Goal: Task Accomplishment & Management: Manage account settings

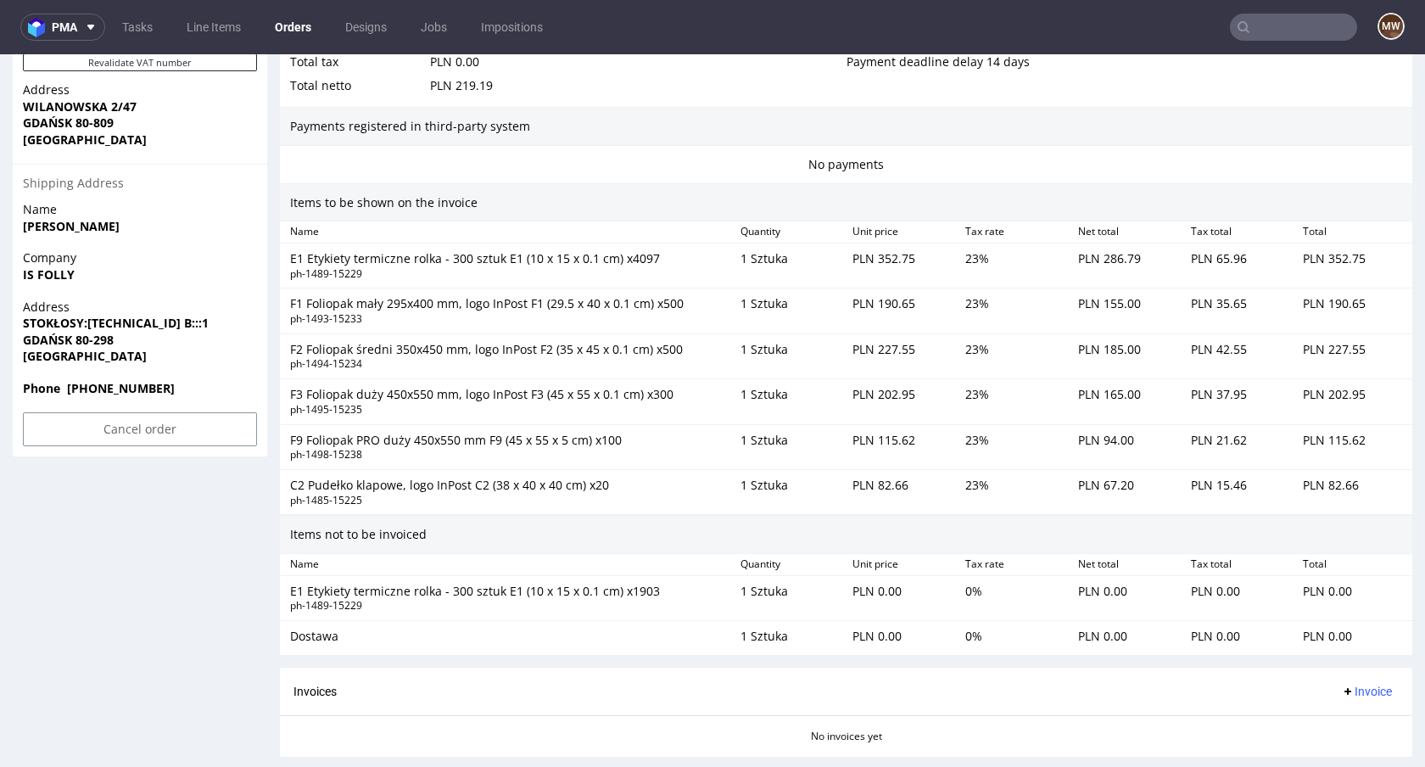
scroll to position [1005, 0]
click at [482, 262] on div "E1 Etykiety termiczne rolka - 300 sztuk E1 (10 x 15 x 0.1 cm) x4097" at bounding box center [508, 259] width 437 height 17
click at [554, 265] on div "E1 Etykiety termiczne rolka - 300 sztuk E1 (10 x 15 x 0.1 cm) x4097" at bounding box center [508, 259] width 437 height 17
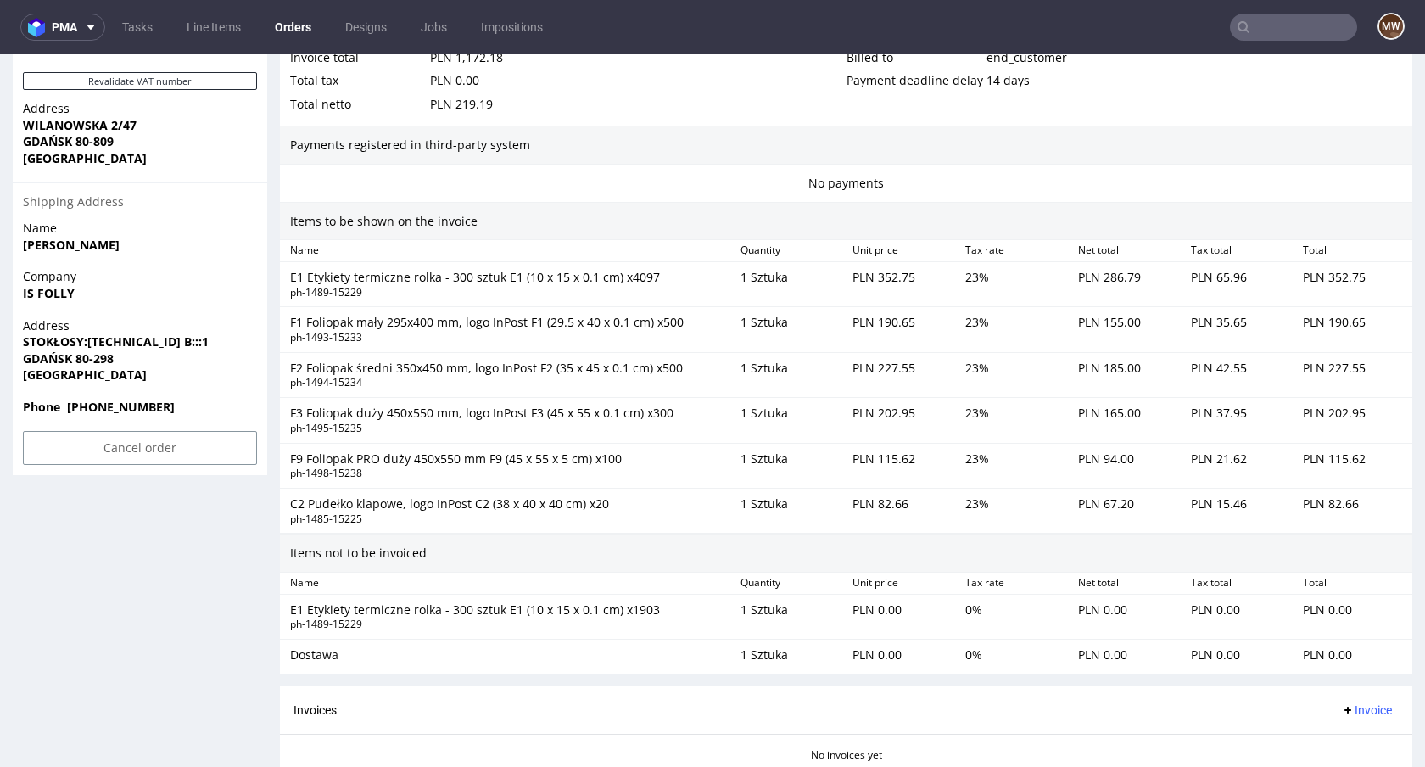
scroll to position [998, 0]
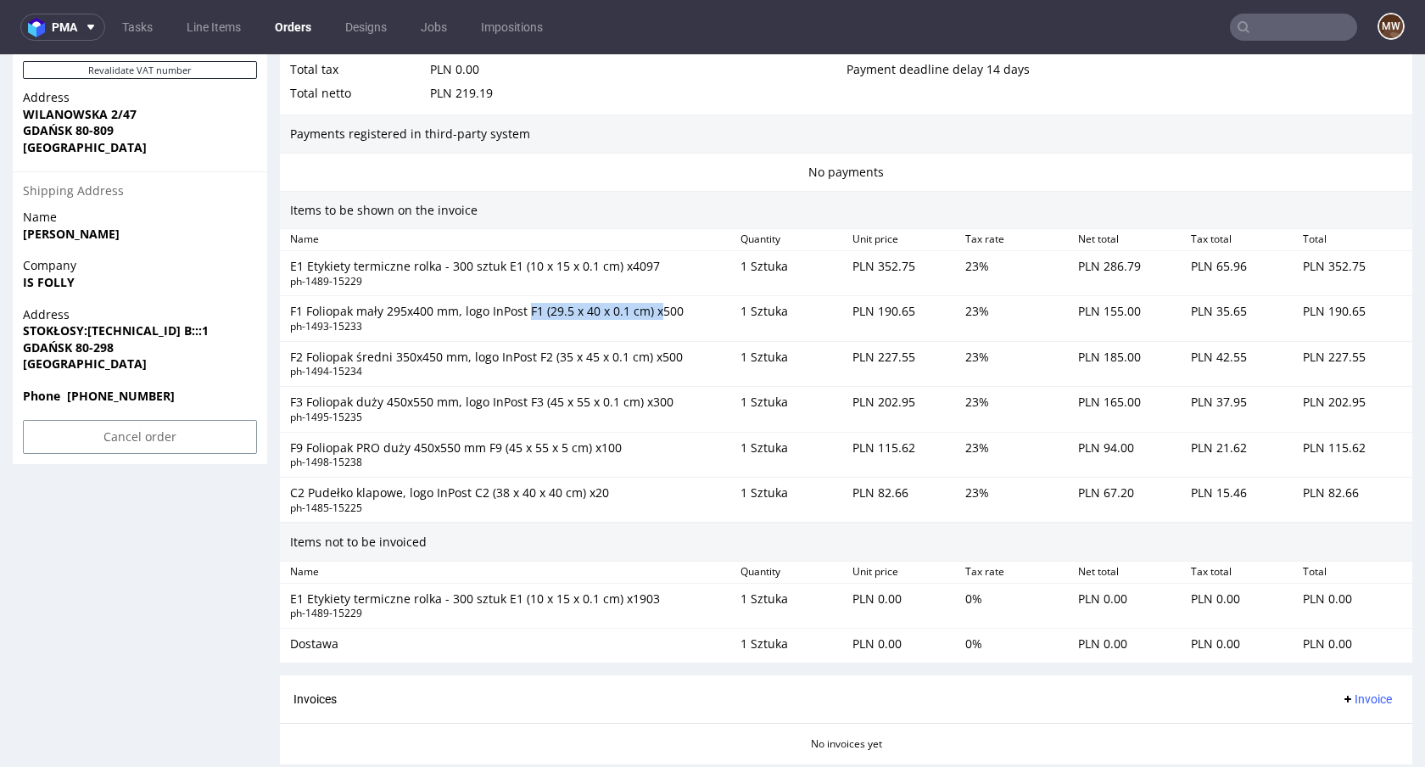
drag, startPoint x: 529, startPoint y: 316, endPoint x: 662, endPoint y: 316, distance: 133.1
click at [662, 316] on div "F1 Foliopak mały 295x400 mm, logo InPost F1 (29.5 x 40 x 0.1 cm) x500" at bounding box center [508, 311] width 437 height 17
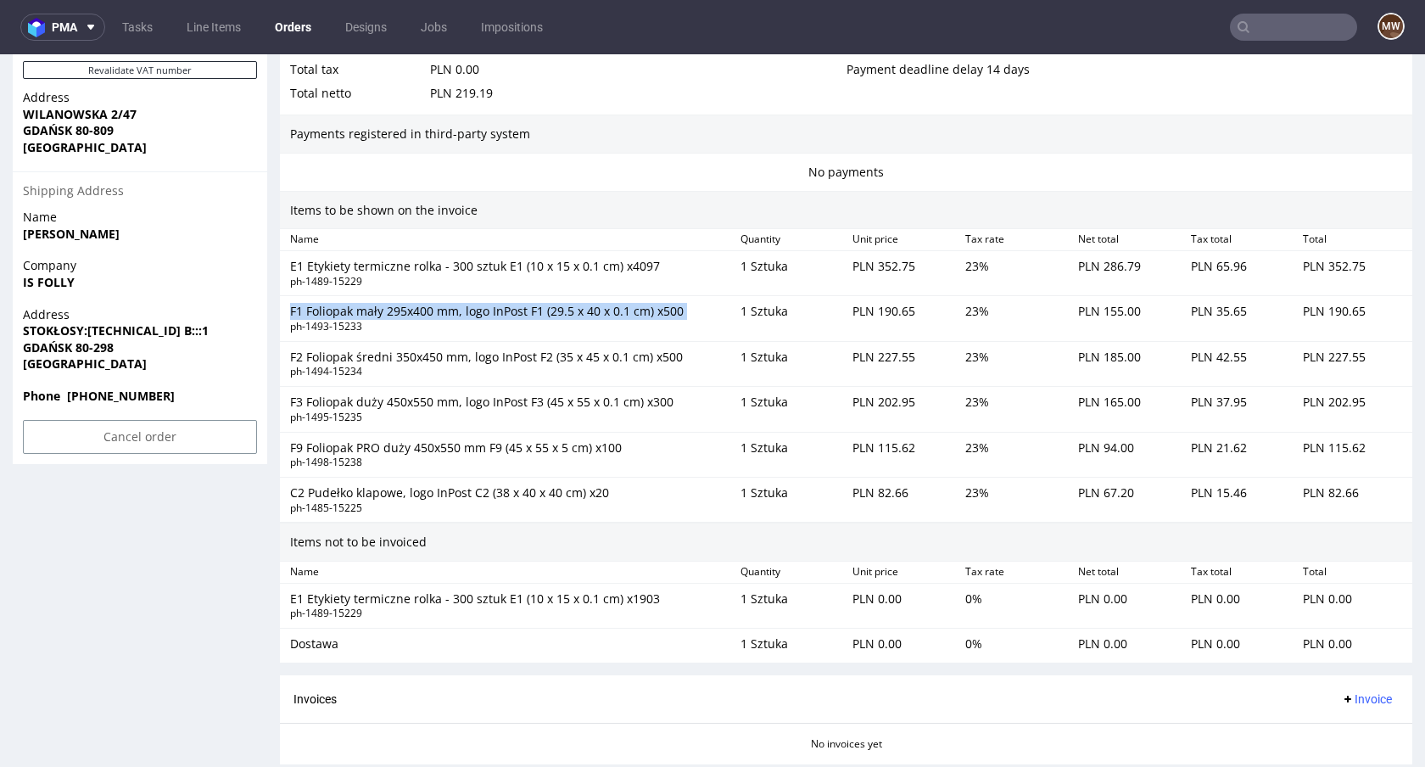
click at [618, 320] on div "ph-1493-15233" at bounding box center [508, 327] width 437 height 14
drag, startPoint x: 598, startPoint y: 315, endPoint x: 733, endPoint y: 323, distance: 135.1
click at [733, 323] on div "F1 Foliopak mały 295x400 mm, logo InPost F1 (29.5 x 40 x 0.1 cm) x500 ph-1493-1…" at bounding box center [846, 318] width 1132 height 45
click at [751, 320] on div "1 Sztuka" at bounding box center [789, 317] width 113 height 37
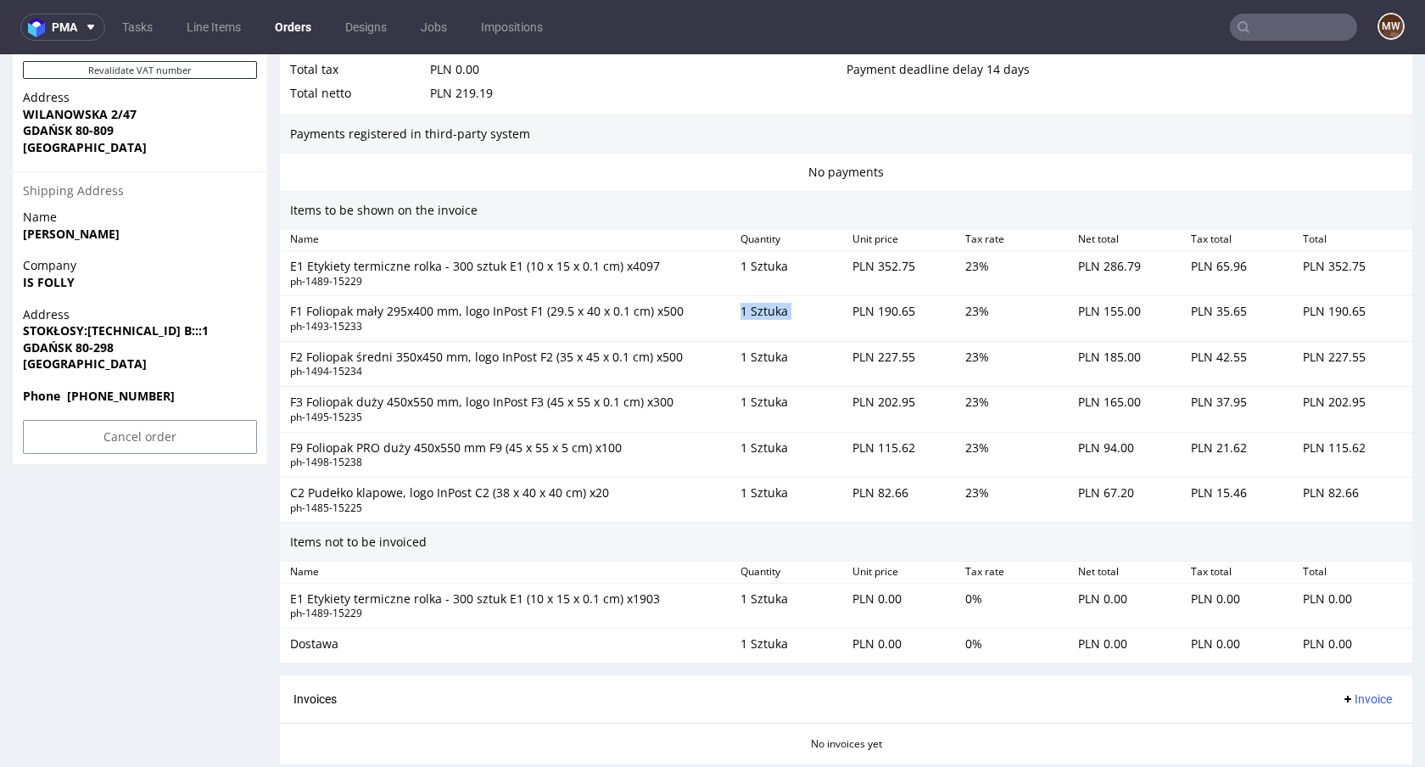
click at [751, 320] on div "1 Sztuka" at bounding box center [789, 317] width 113 height 37
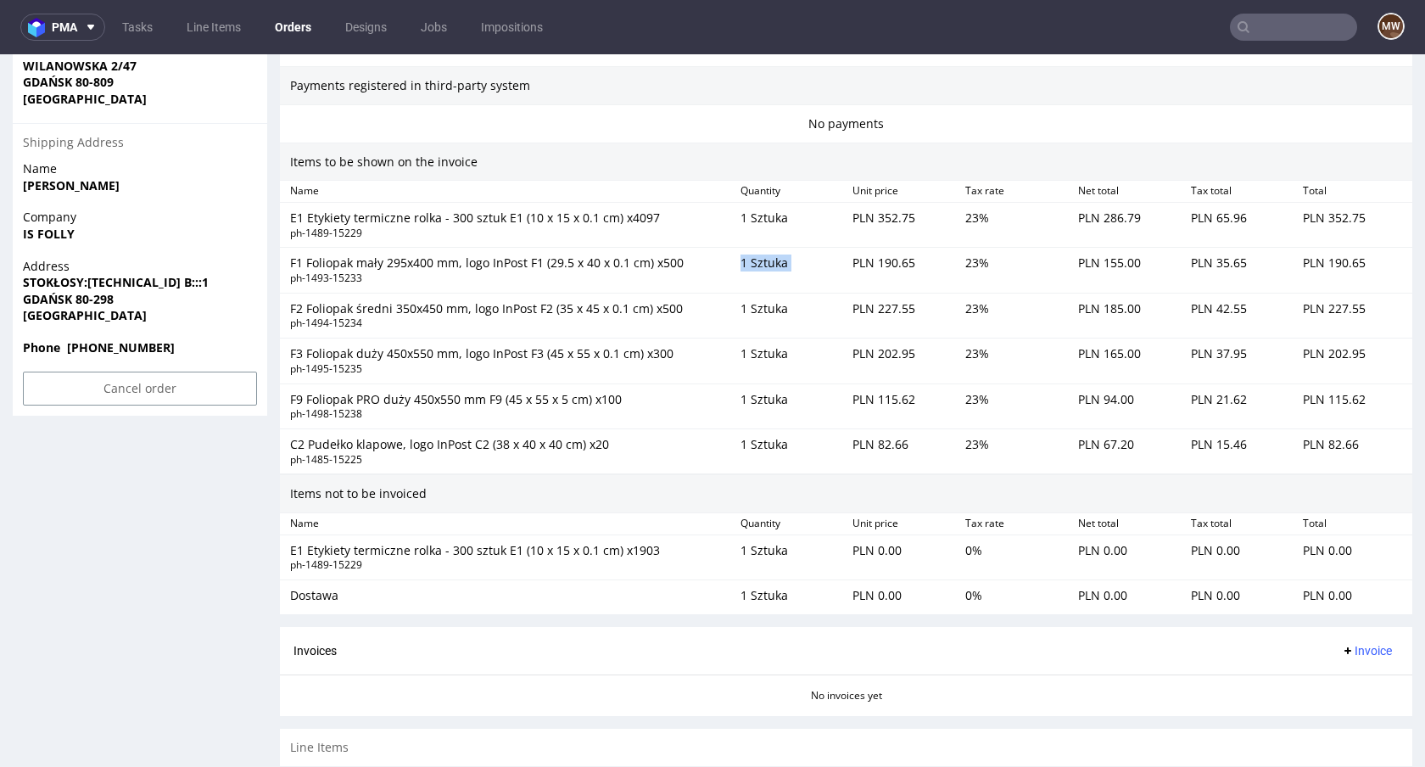
scroll to position [1048, 0]
click at [615, 226] on div "ph-1489-15229" at bounding box center [508, 232] width 437 height 14
click at [640, 223] on div "E1 Etykiety termiczne rolka - 300 sztuk E1 (10 x 15 x 0.1 cm) x4097" at bounding box center [508, 216] width 437 height 17
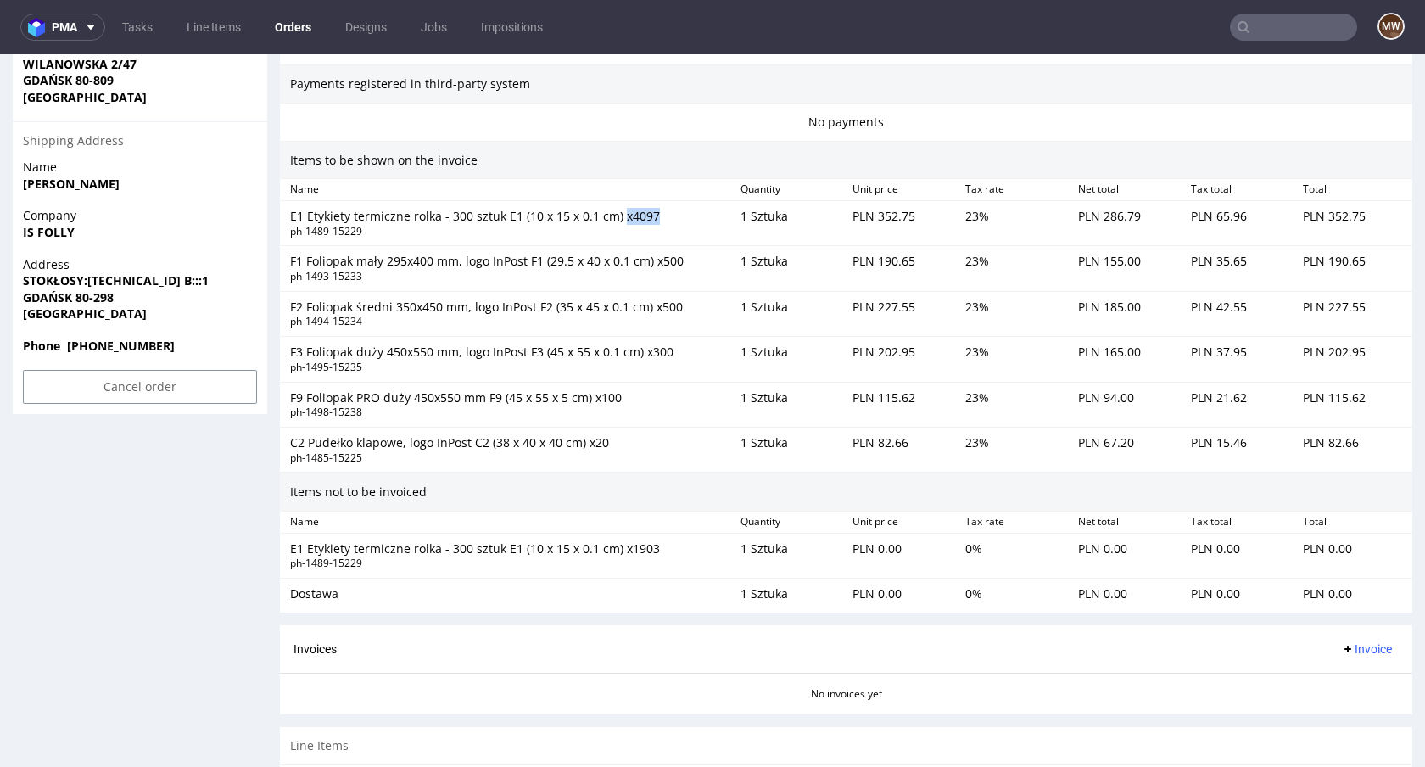
click at [640, 223] on div "E1 Etykiety termiczne rolka - 300 sztuk E1 (10 x 15 x 0.1 cm) x4097" at bounding box center [508, 216] width 437 height 17
click at [766, 224] on div "1 Sztuka" at bounding box center [789, 222] width 113 height 37
drag, startPoint x: 609, startPoint y: 226, endPoint x: 737, endPoint y: 208, distance: 129.3
click at [737, 208] on div "E1 Etykiety termiczne rolka - 300 sztuk E1 (10 x 15 x 0.1 cm) x4097 ph-1489-152…" at bounding box center [846, 223] width 1132 height 45
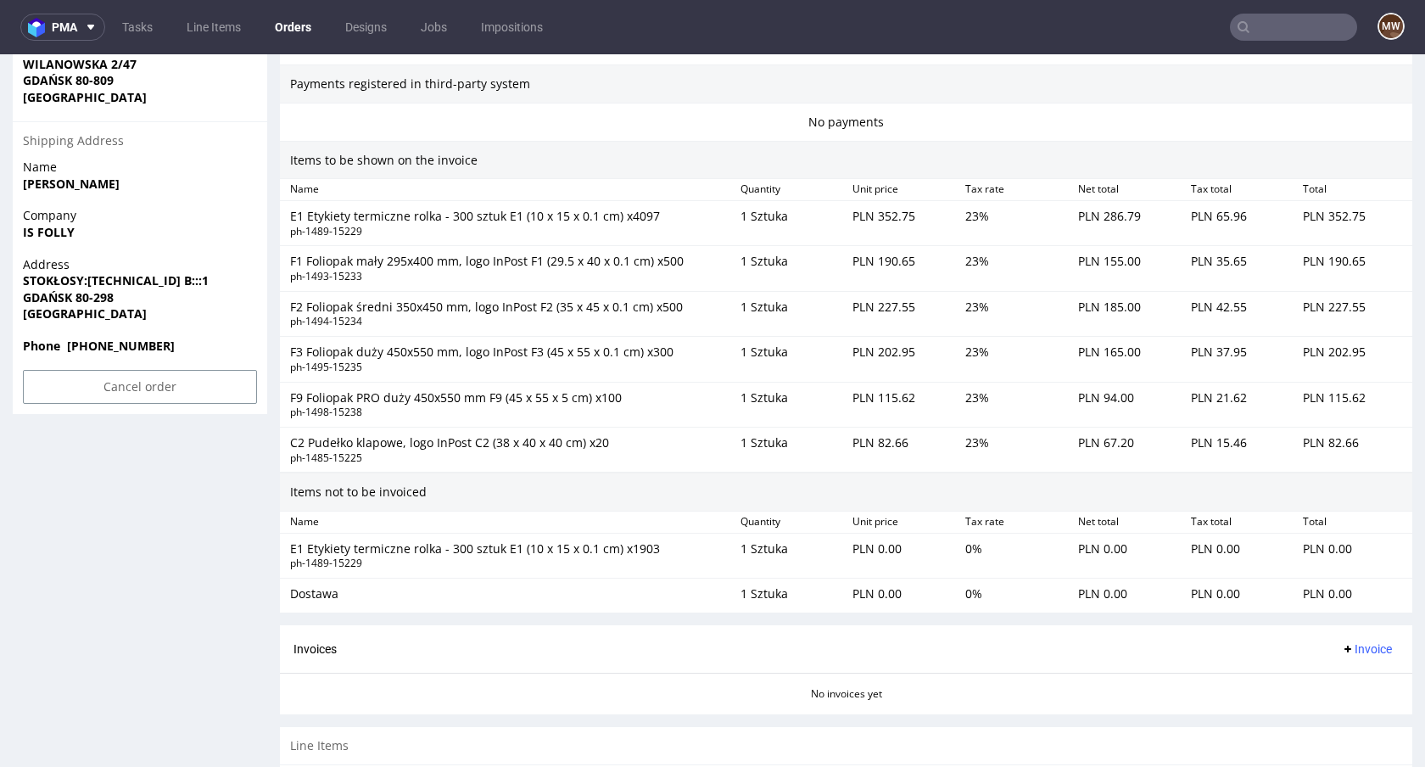
click at [737, 208] on div "1 Sztuka" at bounding box center [789, 222] width 113 height 37
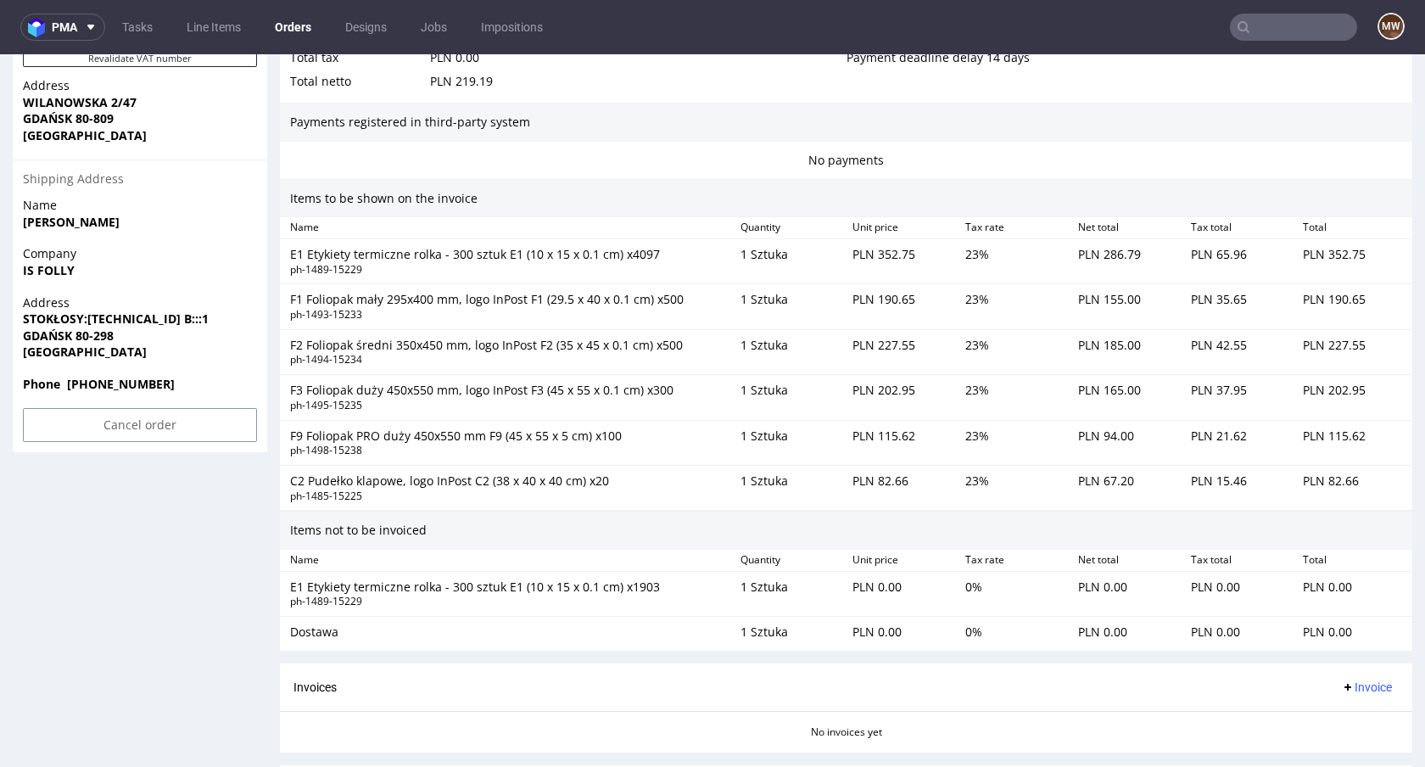
scroll to position [1005, 0]
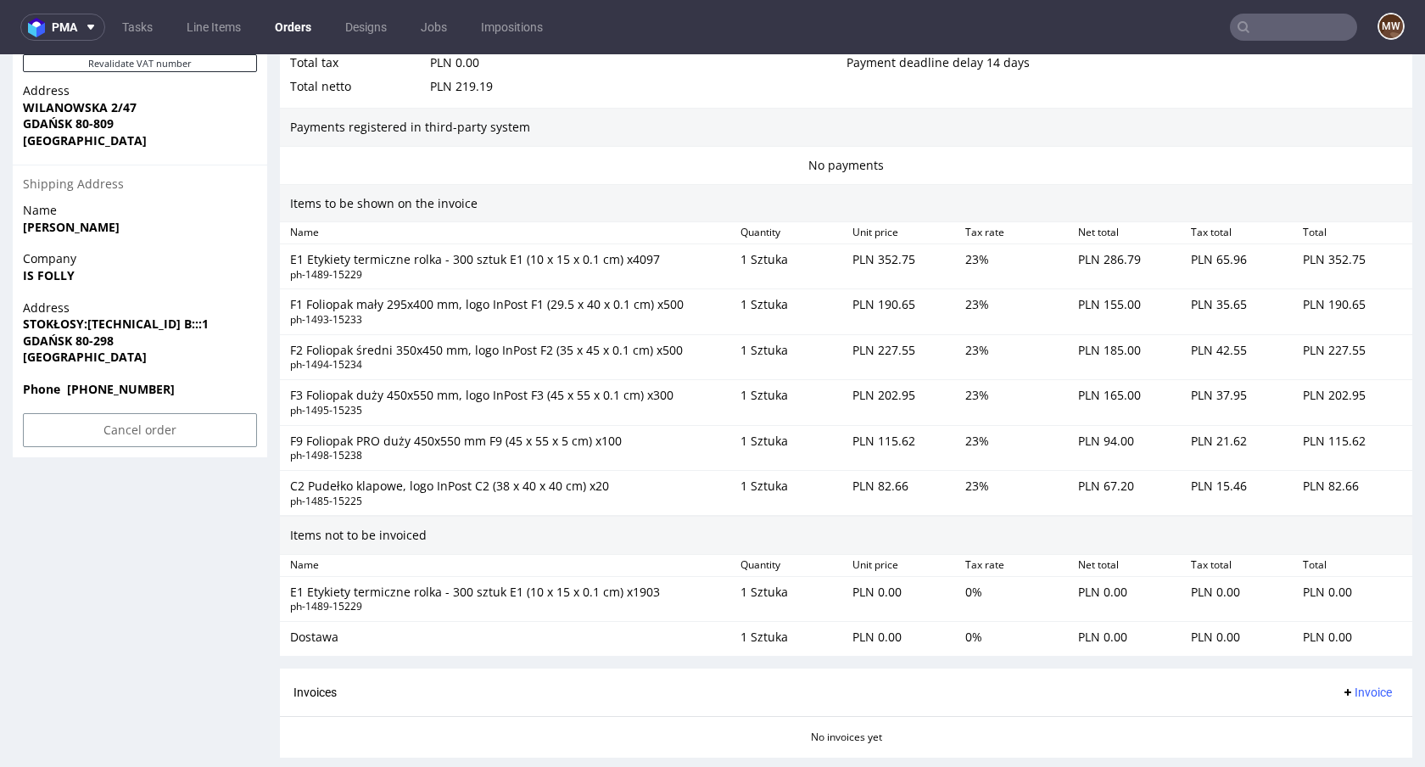
click at [632, 598] on div "E1 Etykiety termiczne rolka - 300 sztuk E1 (10 x 15 x 0.1 cm) x1903" at bounding box center [508, 591] width 437 height 17
click at [781, 587] on div "1 Sztuka" at bounding box center [789, 598] width 113 height 37
click at [671, 594] on div "E1 Etykiety termiczne rolka - 300 sztuk E1 (10 x 15 x 0.1 cm) x1903" at bounding box center [508, 591] width 437 height 17
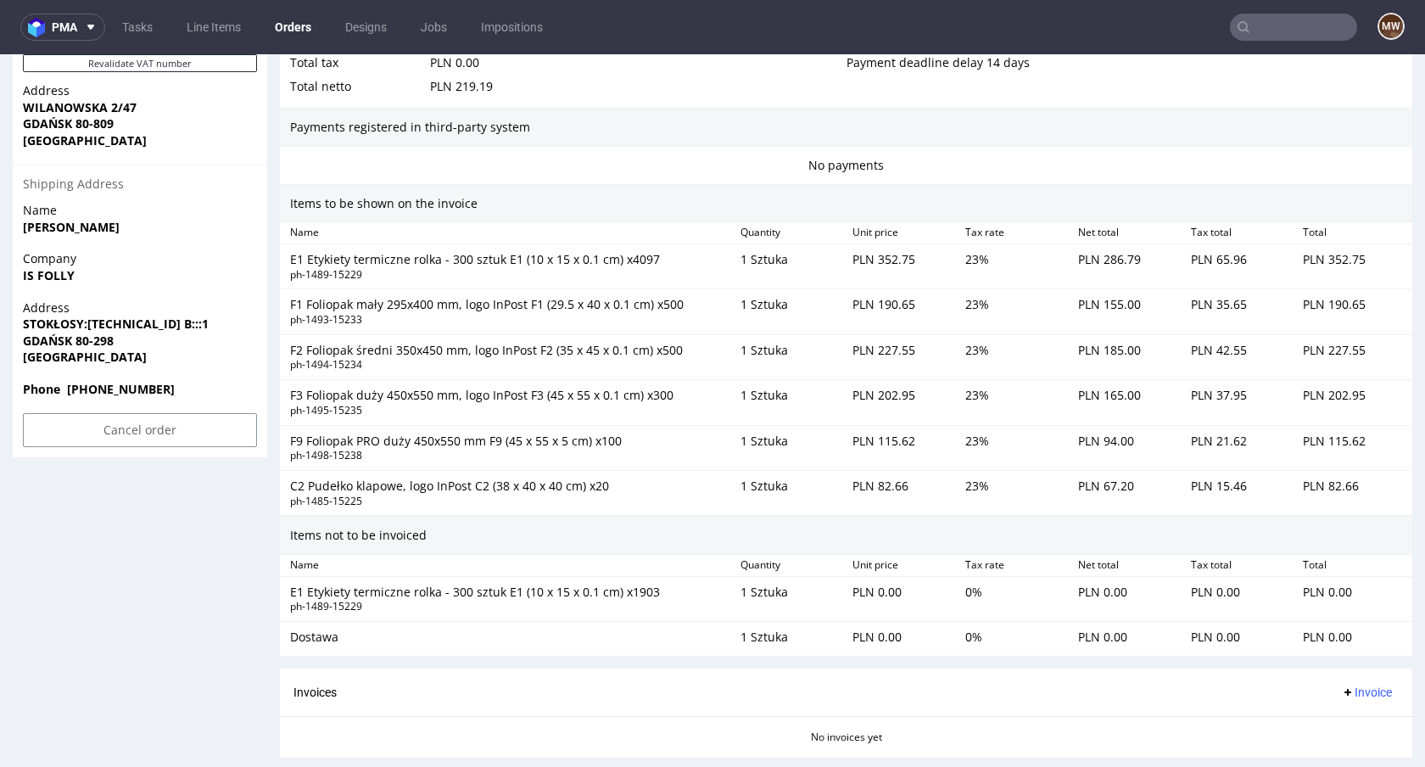
click at [605, 594] on div "E1 Etykiety termiczne rolka - 300 sztuk E1 (10 x 15 x 0.1 cm) x1903" at bounding box center [508, 591] width 437 height 17
click at [655, 594] on div "E1 Etykiety termiczne rolka - 300 sztuk E1 (10 x 15 x 0.1 cm) x1903" at bounding box center [508, 591] width 437 height 17
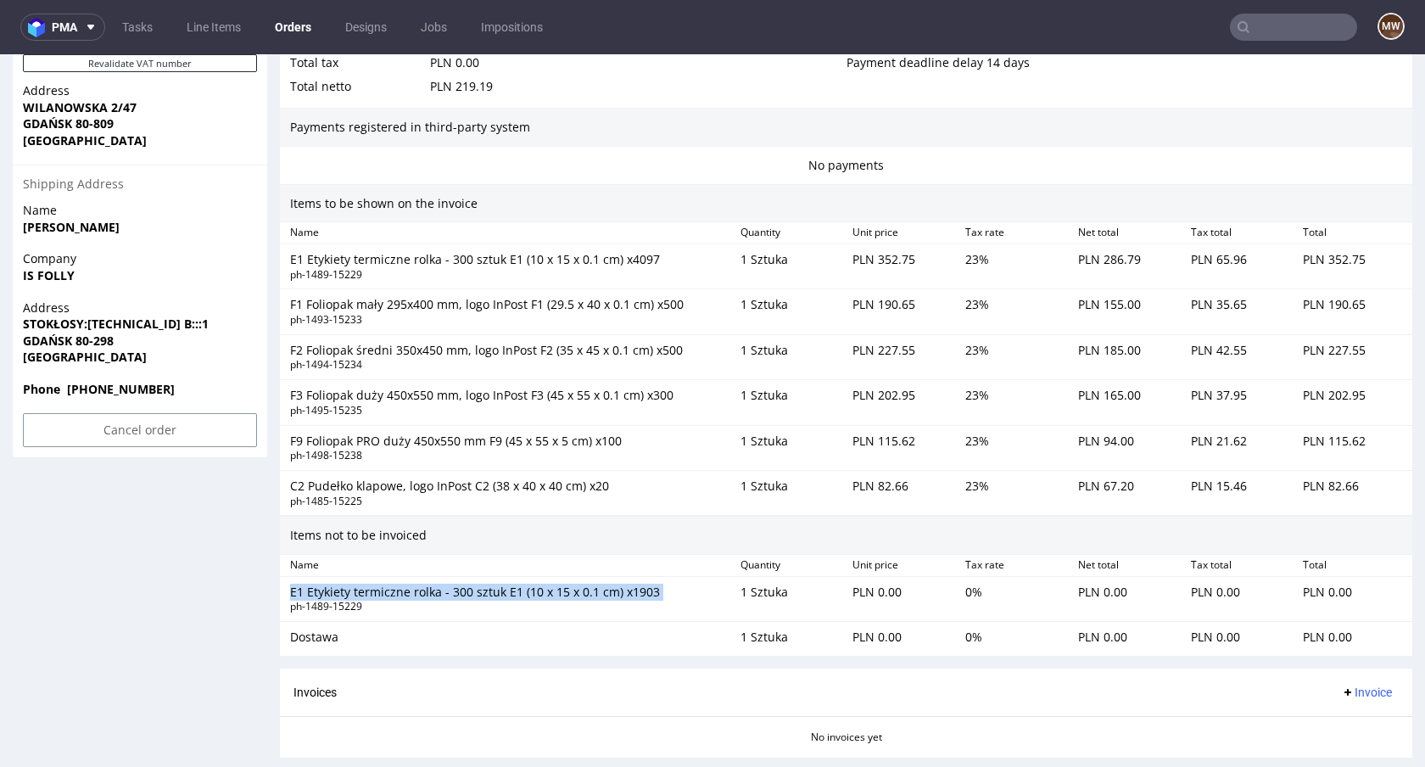
click at [655, 594] on div "E1 Etykiety termiczne rolka - 300 sztuk E1 (10 x 15 x 0.1 cm) x1903" at bounding box center [508, 591] width 437 height 17
click at [471, 588] on div "E1 Etykiety termiczne rolka - 300 sztuk E1 (10 x 15 x 0.1 cm) x1903" at bounding box center [508, 591] width 437 height 17
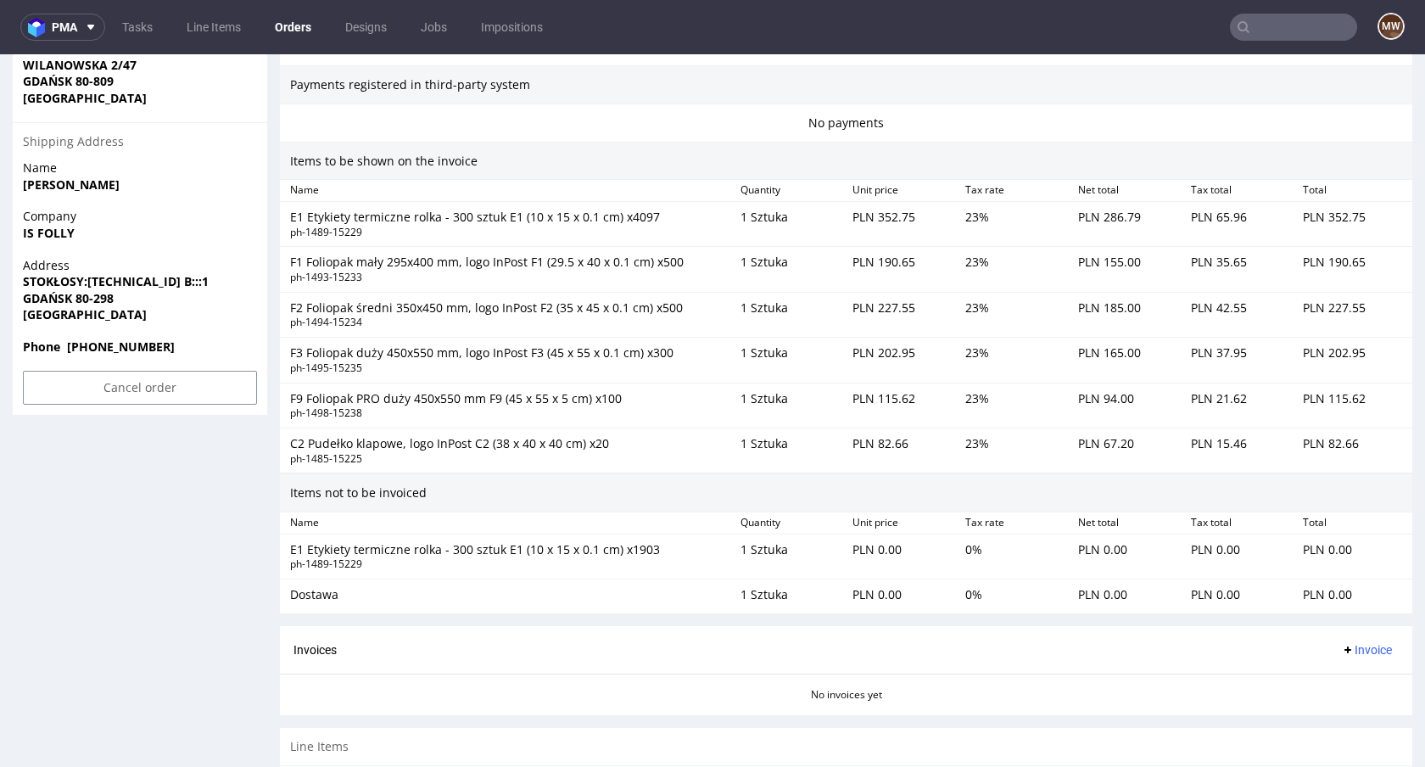
scroll to position [1055, 0]
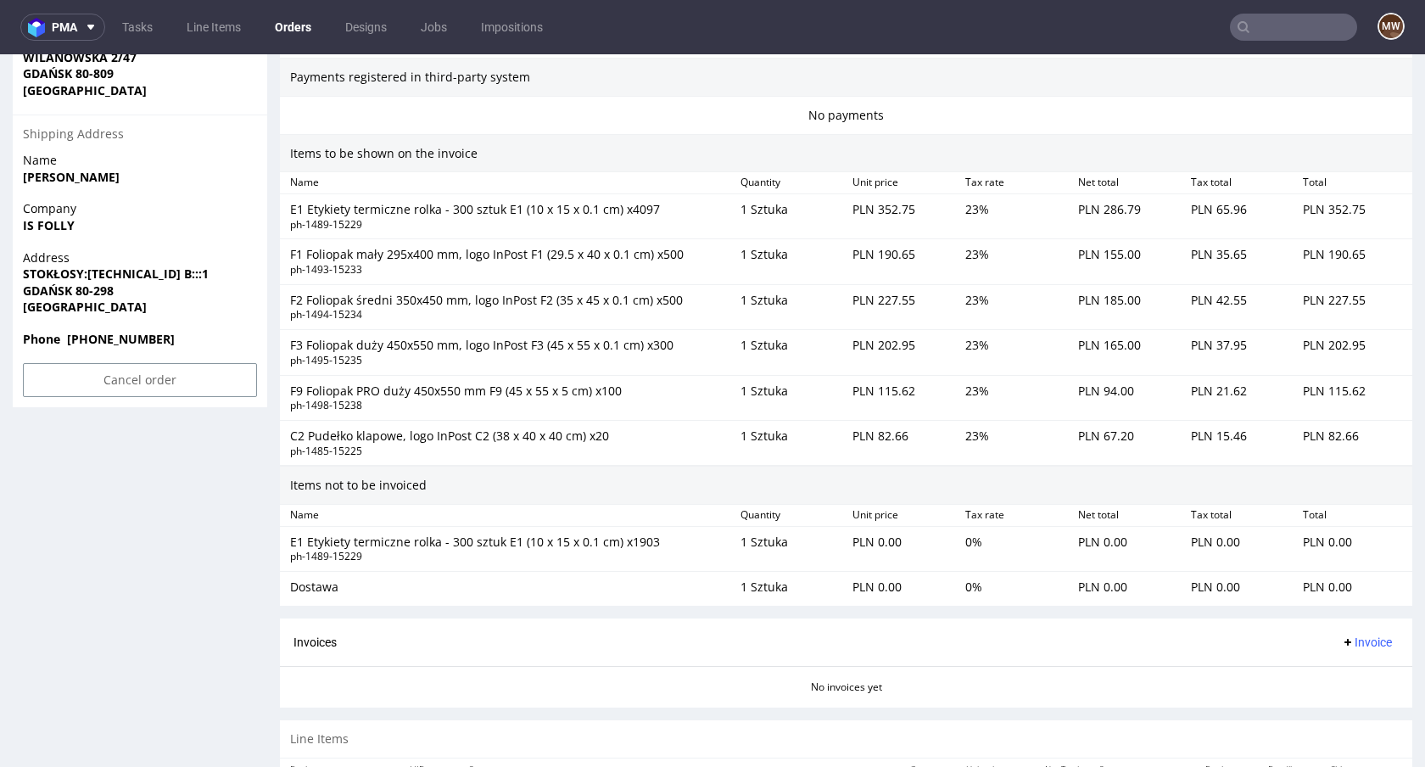
click at [304, 213] on div "E1 Etykiety termiczne rolka - 300 sztuk E1 (10 x 15 x 0.1 cm) x4097" at bounding box center [508, 209] width 437 height 17
drag, startPoint x: 438, startPoint y: 204, endPoint x: 510, endPoint y: 204, distance: 72.1
click at [510, 204] on div "E1 Etykiety termiczne rolka - 300 sztuk E1 (10 x 15 x 0.1 cm) x4097" at bounding box center [508, 209] width 437 height 17
drag, startPoint x: 622, startPoint y: 213, endPoint x: 654, endPoint y: 212, distance: 32.2
click at [654, 212] on div "E1 Etykiety termiczne rolka - 300 sztuk E1 (10 x 15 x 0.1 cm) x4097" at bounding box center [508, 209] width 437 height 17
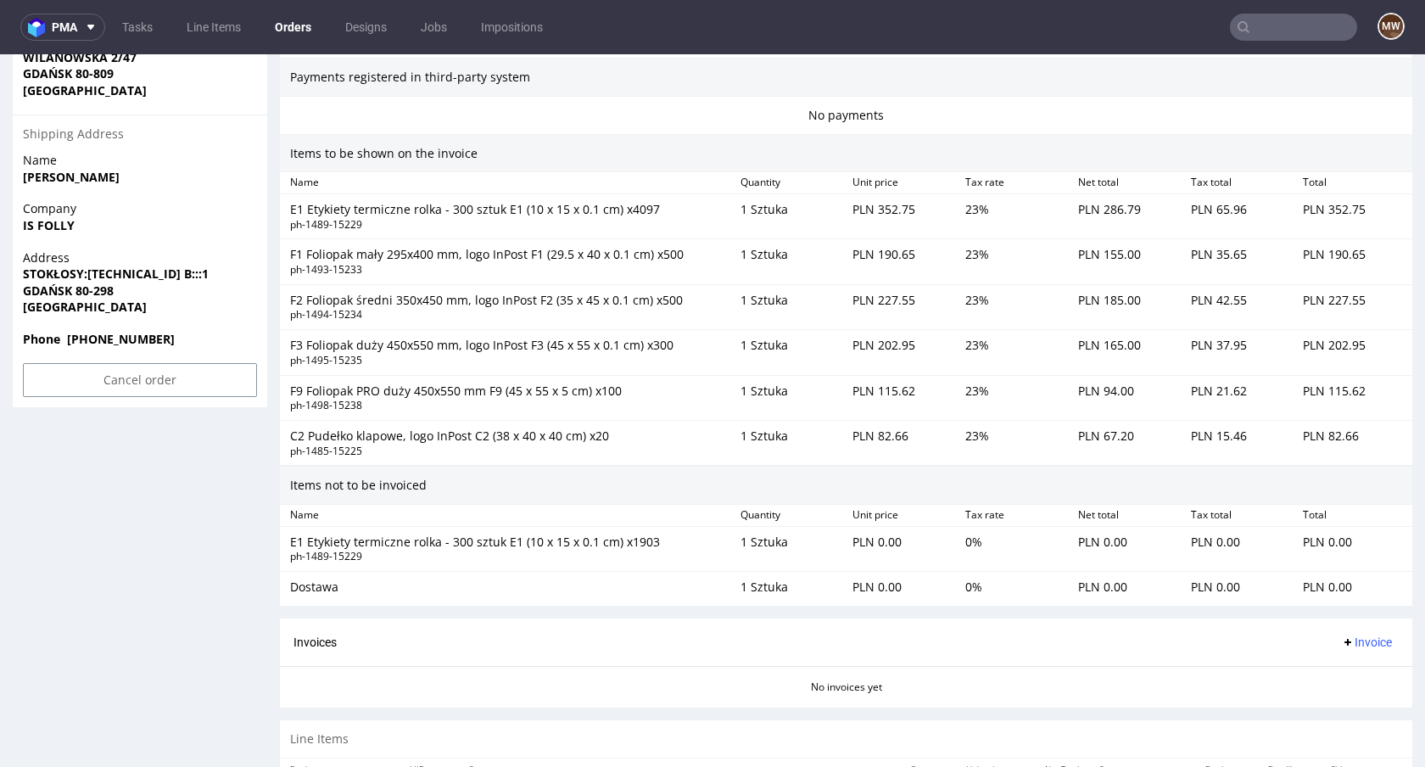
click at [756, 211] on div "1 Sztuka" at bounding box center [789, 216] width 113 height 37
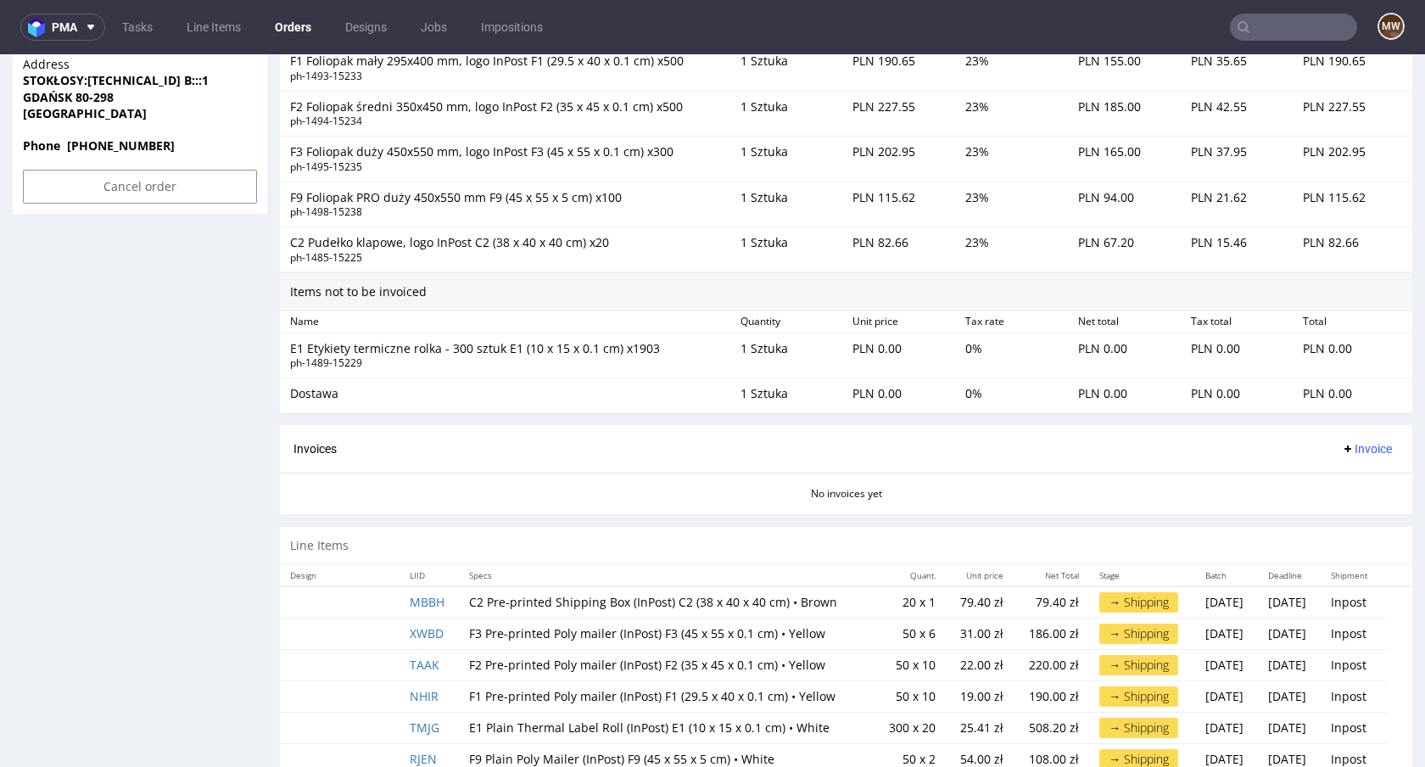
scroll to position [1276, 0]
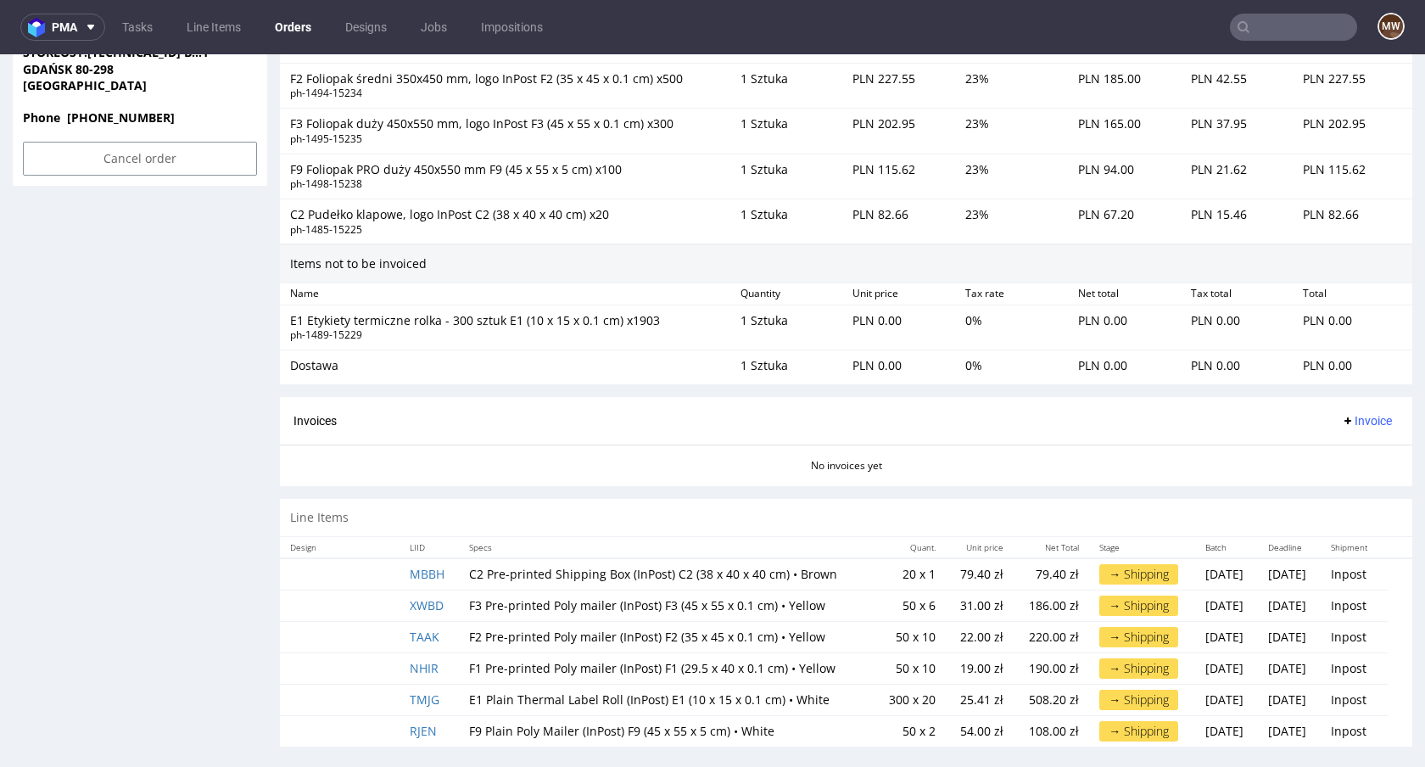
drag, startPoint x: 443, startPoint y: 318, endPoint x: 509, endPoint y: 321, distance: 66.2
click at [509, 321] on div "E1 Etykiety termiczne rolka - 300 sztuk E1 (10 x 15 x 0.1 cm) x1903" at bounding box center [508, 320] width 437 height 17
drag, startPoint x: 624, startPoint y: 322, endPoint x: 655, endPoint y: 322, distance: 31.4
click at [655, 322] on div "E1 Etykiety termiczne rolka - 300 sztuk E1 (10 x 15 x 0.1 cm) x1903" at bounding box center [508, 320] width 437 height 17
click at [766, 320] on div "1 Sztuka" at bounding box center [789, 327] width 113 height 37
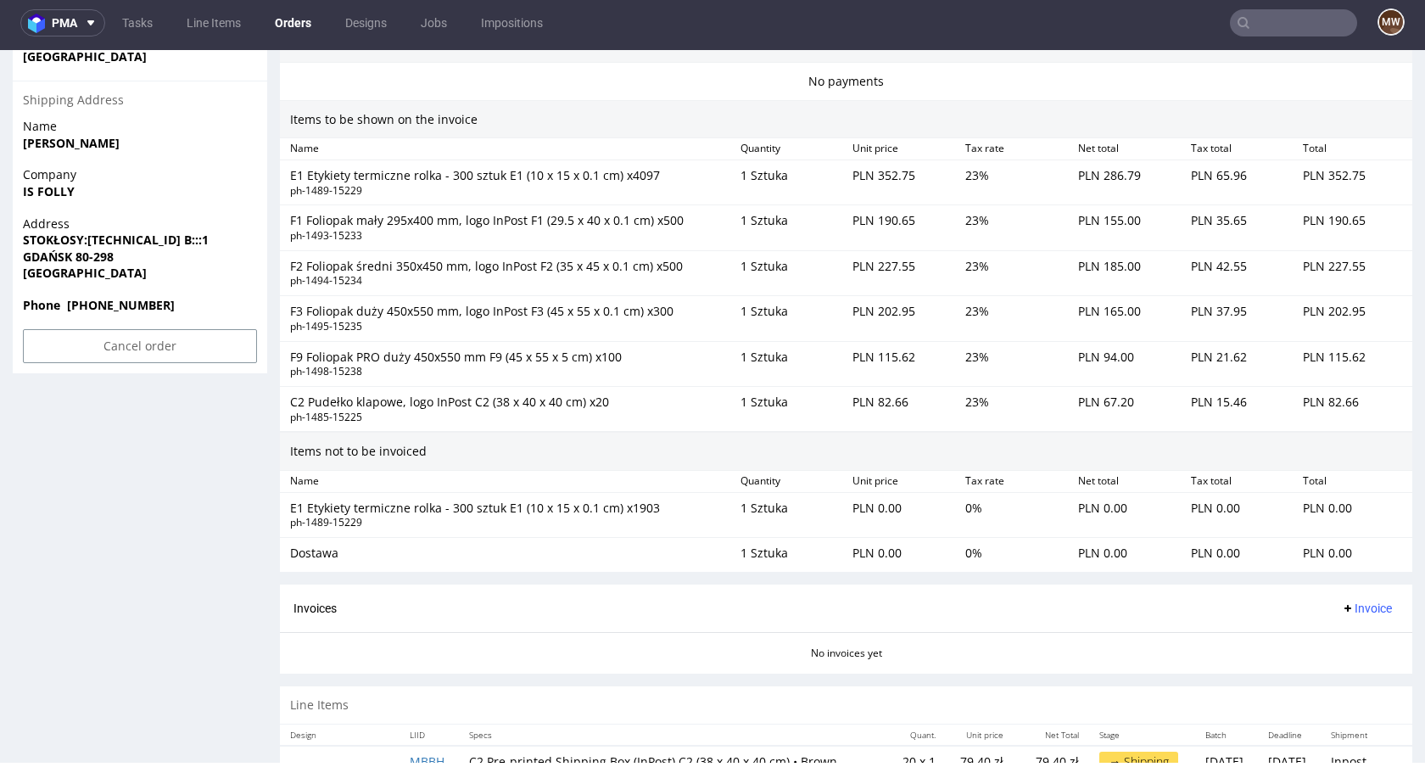
scroll to position [909, 0]
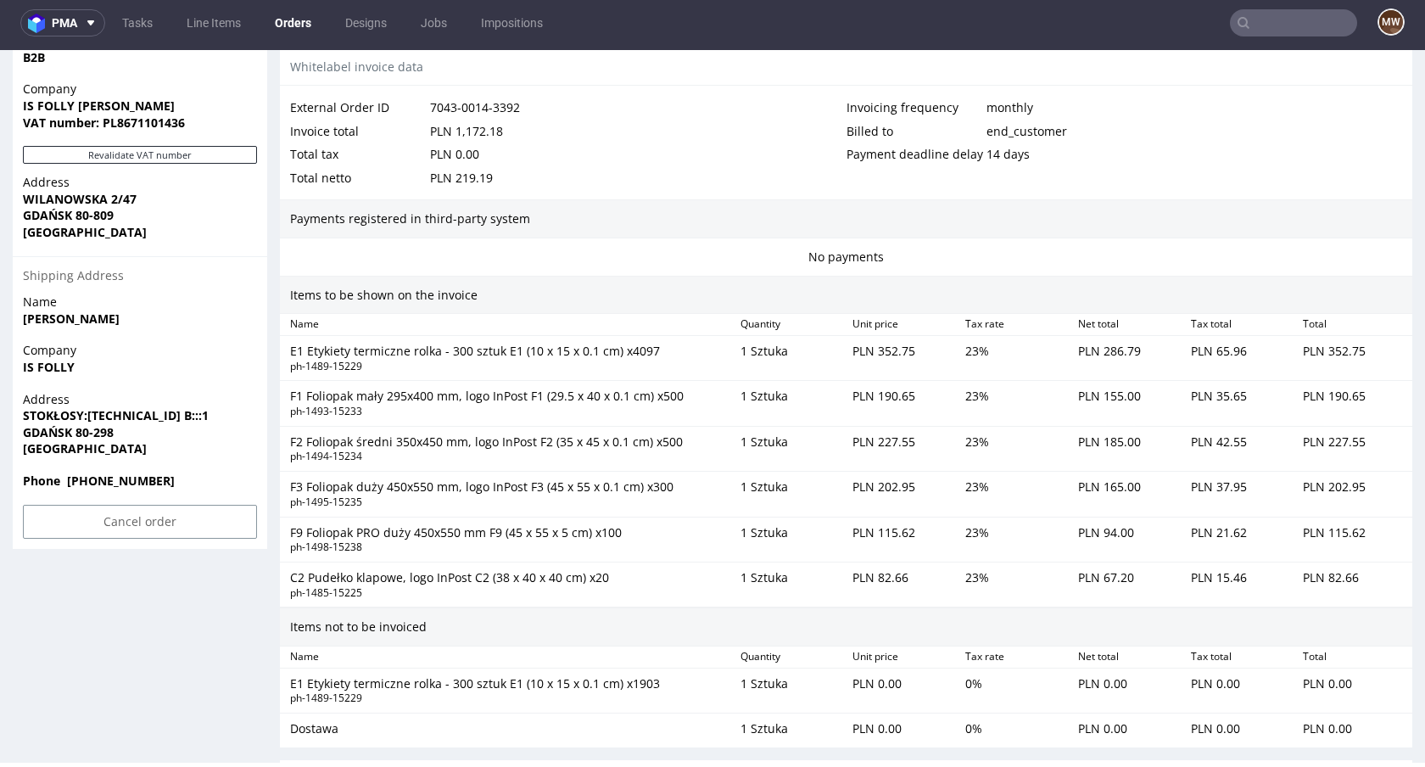
click at [700, 204] on div "Payments registered in third-party system" at bounding box center [846, 218] width 1132 height 39
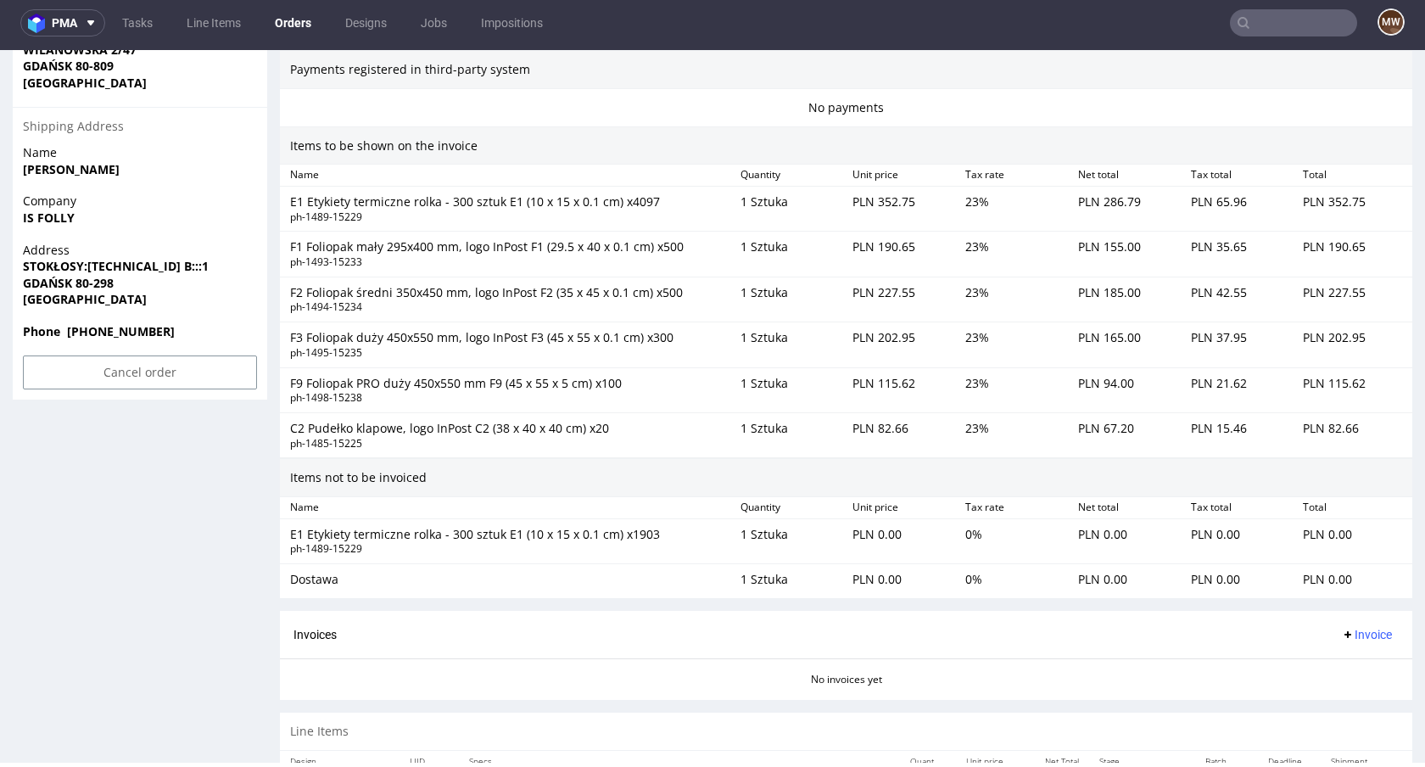
scroll to position [1059, 0]
click at [624, 201] on div "E1 Etykiety termiczne rolka - 300 sztuk E1 (10 x 15 x 0.1 cm) x4097" at bounding box center [508, 200] width 437 height 17
drag, startPoint x: 617, startPoint y: 201, endPoint x: 713, endPoint y: 202, distance: 95.8
click at [713, 200] on div "E1 Etykiety termiczne rolka - 300 sztuk E1 (10 x 15 x 0.1 cm) x4097" at bounding box center [508, 200] width 437 height 17
click at [713, 202] on div "E1 Etykiety termiczne rolka - 300 sztuk E1 (10 x 15 x 0.1 cm) x4097" at bounding box center [508, 200] width 437 height 17
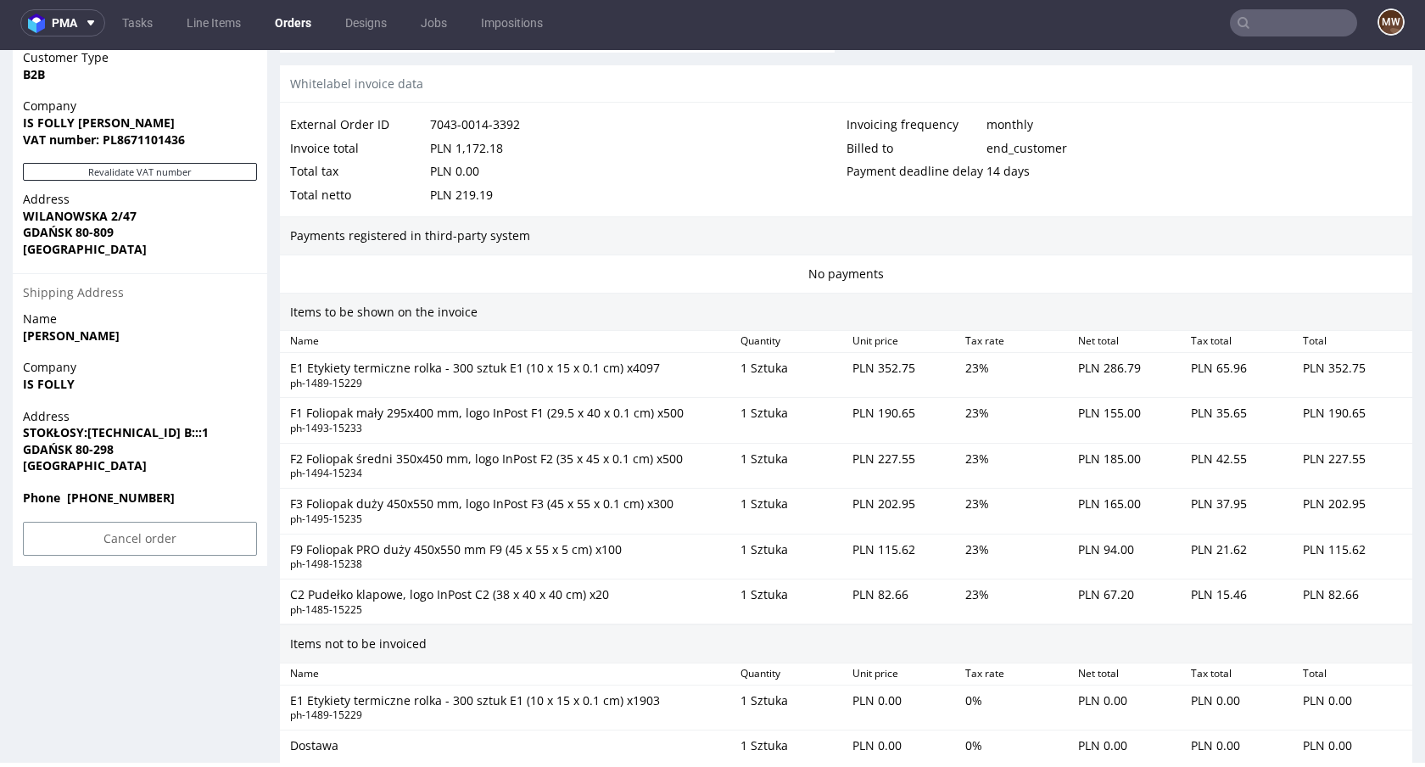
scroll to position [940, 0]
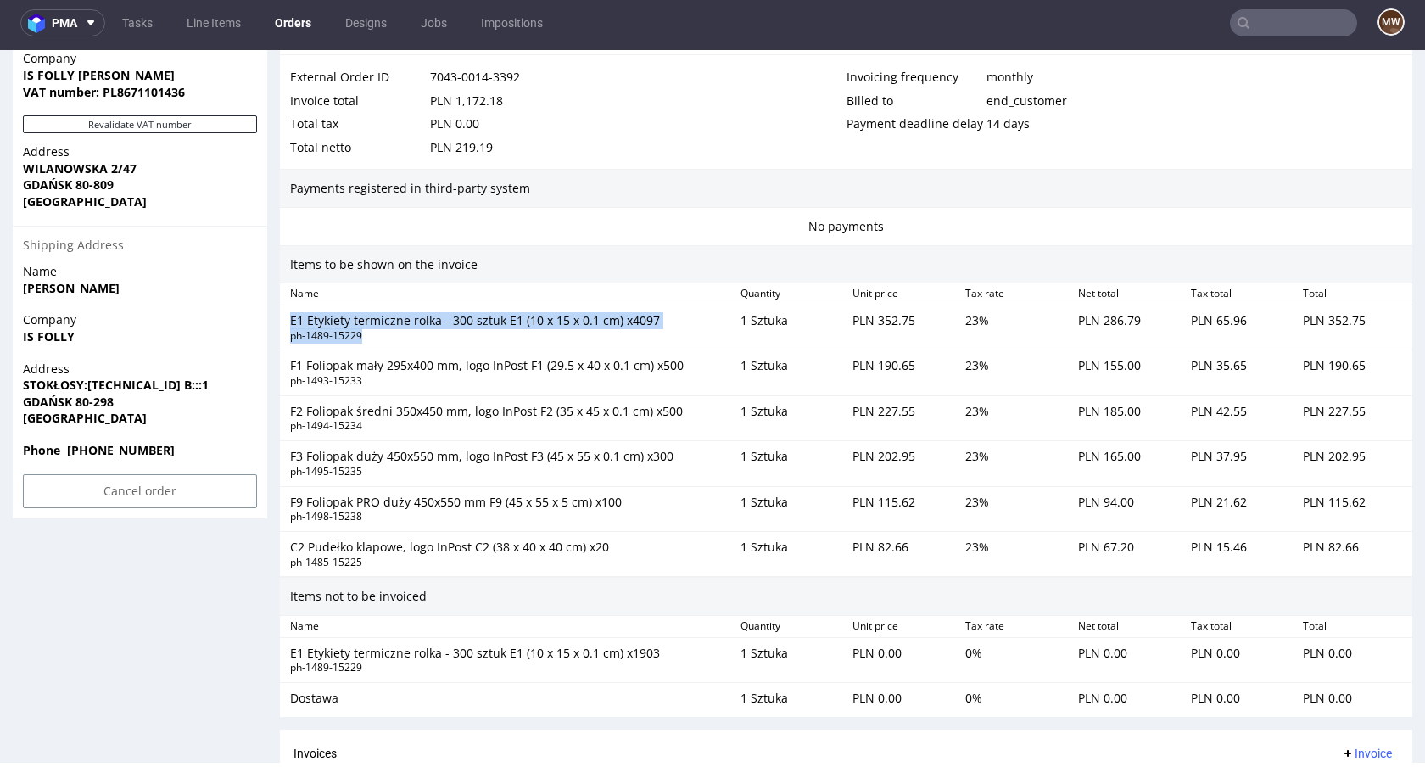
drag, startPoint x: 283, startPoint y: 321, endPoint x: 597, endPoint y: 339, distance: 314.3
click at [597, 339] on div "E1 Etykiety termiczne rolka - 300 sztuk E1 (10 x 15 x 0.1 cm) x4097 ph-1489-152…" at bounding box center [508, 327] width 450 height 37
click at [327, 325] on div "E1 Etykiety termiczne rolka - 300 sztuk E1 (10 x 15 x 0.1 cm) x4097" at bounding box center [508, 320] width 437 height 17
click at [457, 317] on div "E1 Etykiety termiczne rolka - 300 sztuk E1 (10 x 15 x 0.1 cm) x4097" at bounding box center [508, 320] width 437 height 17
drag, startPoint x: 451, startPoint y: 321, endPoint x: 522, endPoint y: 321, distance: 71.2
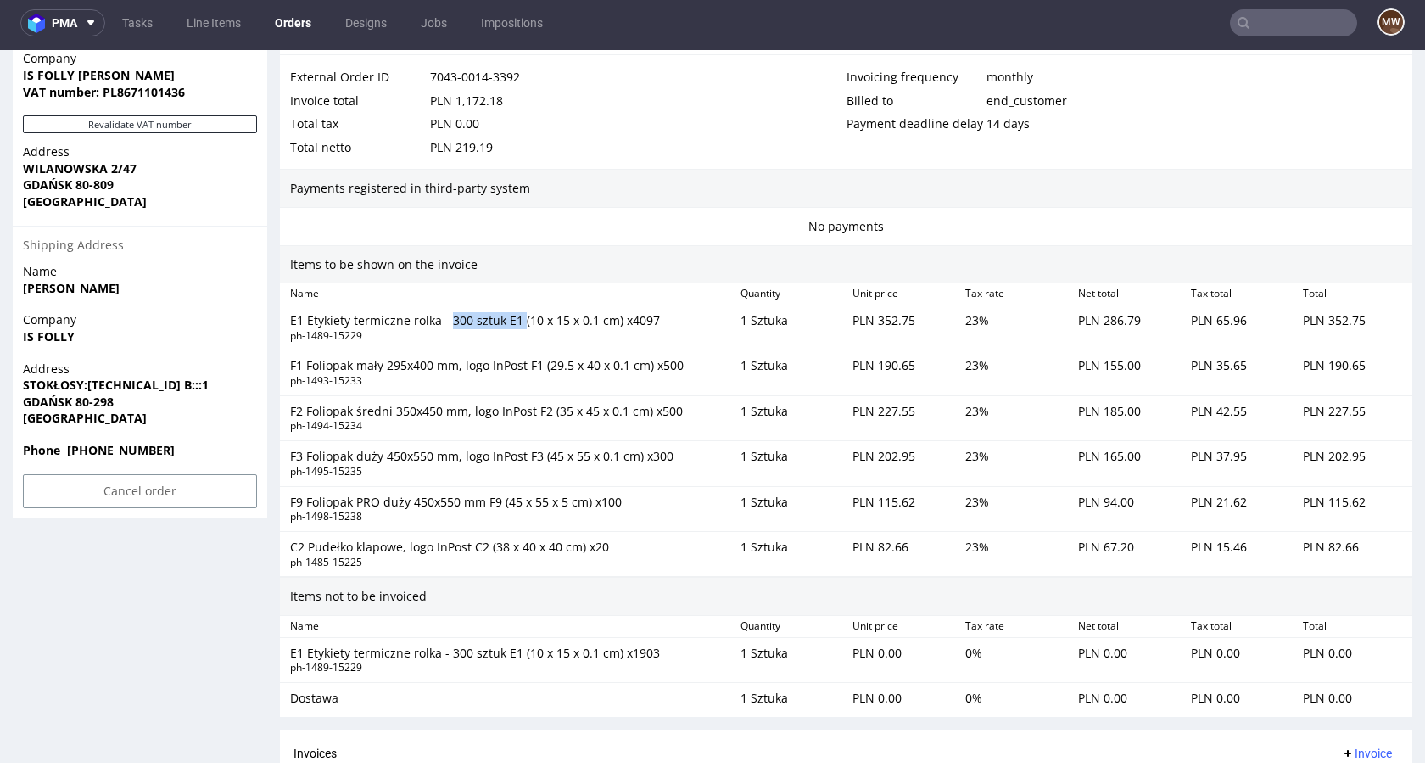
click at [522, 321] on div "E1 Etykiety termiczne rolka - 300 sztuk E1 (10 x 15 x 0.1 cm) x4097" at bounding box center [508, 320] width 437 height 17
click at [623, 321] on div "E1 Etykiety termiczne rolka - 300 sztuk E1 (10 x 15 x 0.1 cm) x4097" at bounding box center [508, 320] width 437 height 17
drag, startPoint x: 622, startPoint y: 321, endPoint x: 654, endPoint y: 321, distance: 31.4
click at [654, 321] on div "E1 Etykiety termiczne rolka - 300 sztuk E1 (10 x 15 x 0.1 cm) x4097" at bounding box center [508, 320] width 437 height 17
drag, startPoint x: 654, startPoint y: 321, endPoint x: 622, endPoint y: 322, distance: 32.2
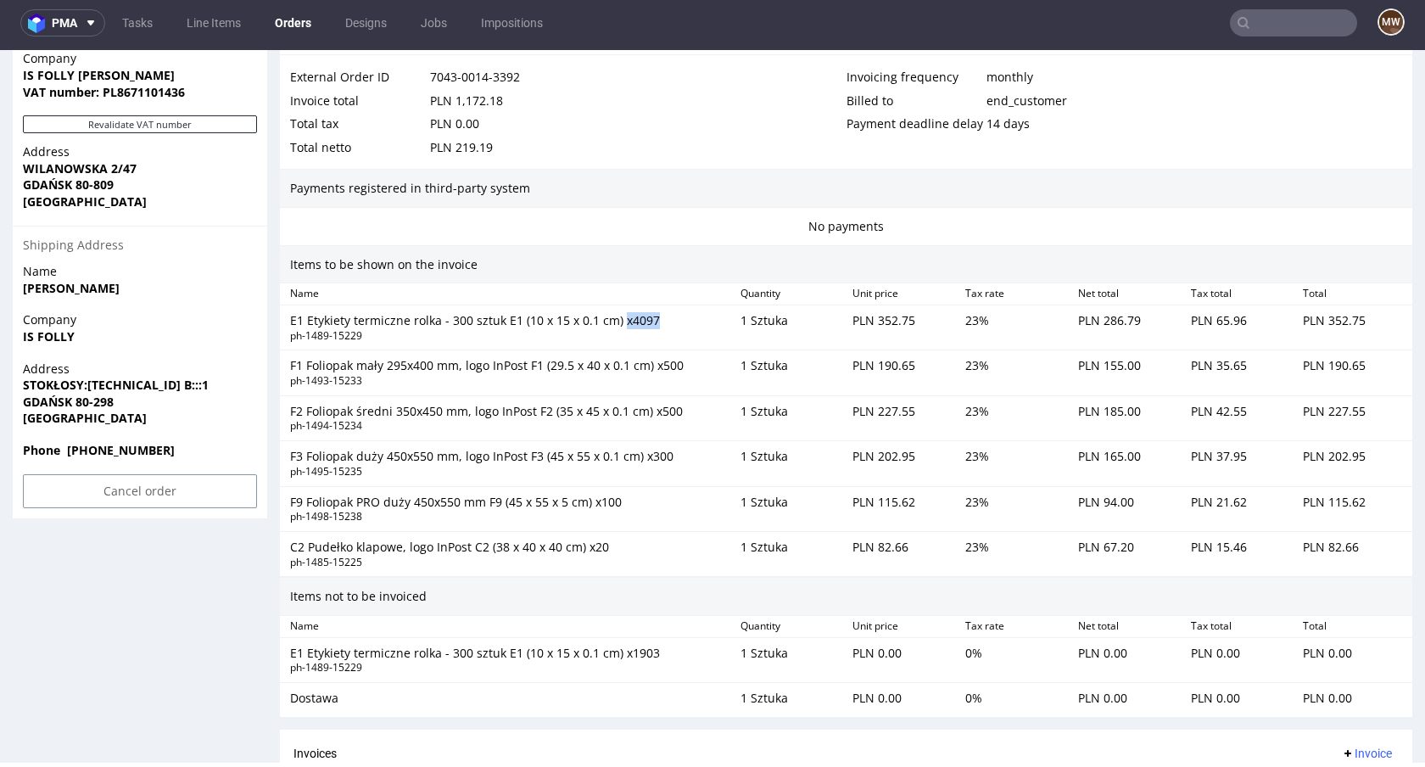
click at [622, 322] on div "E1 Etykiety termiczne rolka - 300 sztuk E1 (10 x 15 x 0.1 cm) x4097" at bounding box center [508, 320] width 437 height 17
drag, startPoint x: 725, startPoint y: 323, endPoint x: 772, endPoint y: 321, distance: 46.7
click at [772, 321] on div "E1 Etykiety termiczne rolka - 300 sztuk E1 (10 x 15 x 0.1 cm) x4097 ph-1489-152…" at bounding box center [846, 327] width 1132 height 45
click at [772, 321] on div "1 Sztuka" at bounding box center [789, 327] width 113 height 37
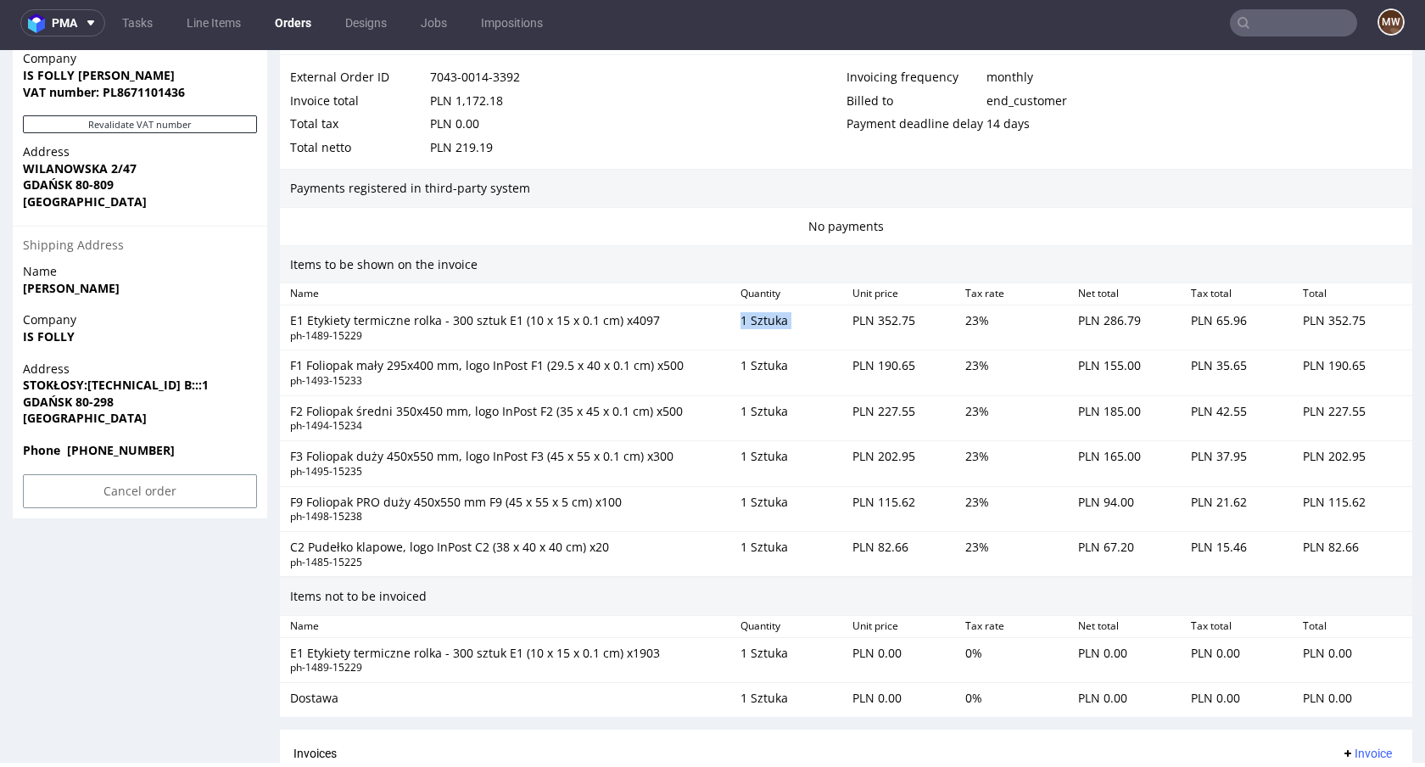
click at [772, 321] on div "1 Sztuka" at bounding box center [789, 327] width 113 height 37
click at [277, 315] on div "Order R912832157 (7043-0014-3392) 15.10.2025 02:56 PM Mark this order as proble…" at bounding box center [712, 128] width 1425 height 1951
click at [305, 321] on div "E1 Etykiety termiczne rolka - 300 sztuk E1 (10 x 15 x 0.1 cm) x4097" at bounding box center [508, 320] width 437 height 17
click at [638, 321] on div "E1 Etykiety termiczne rolka - 300 sztuk E1 (10 x 15 x 0.1 cm) x4097" at bounding box center [508, 320] width 437 height 17
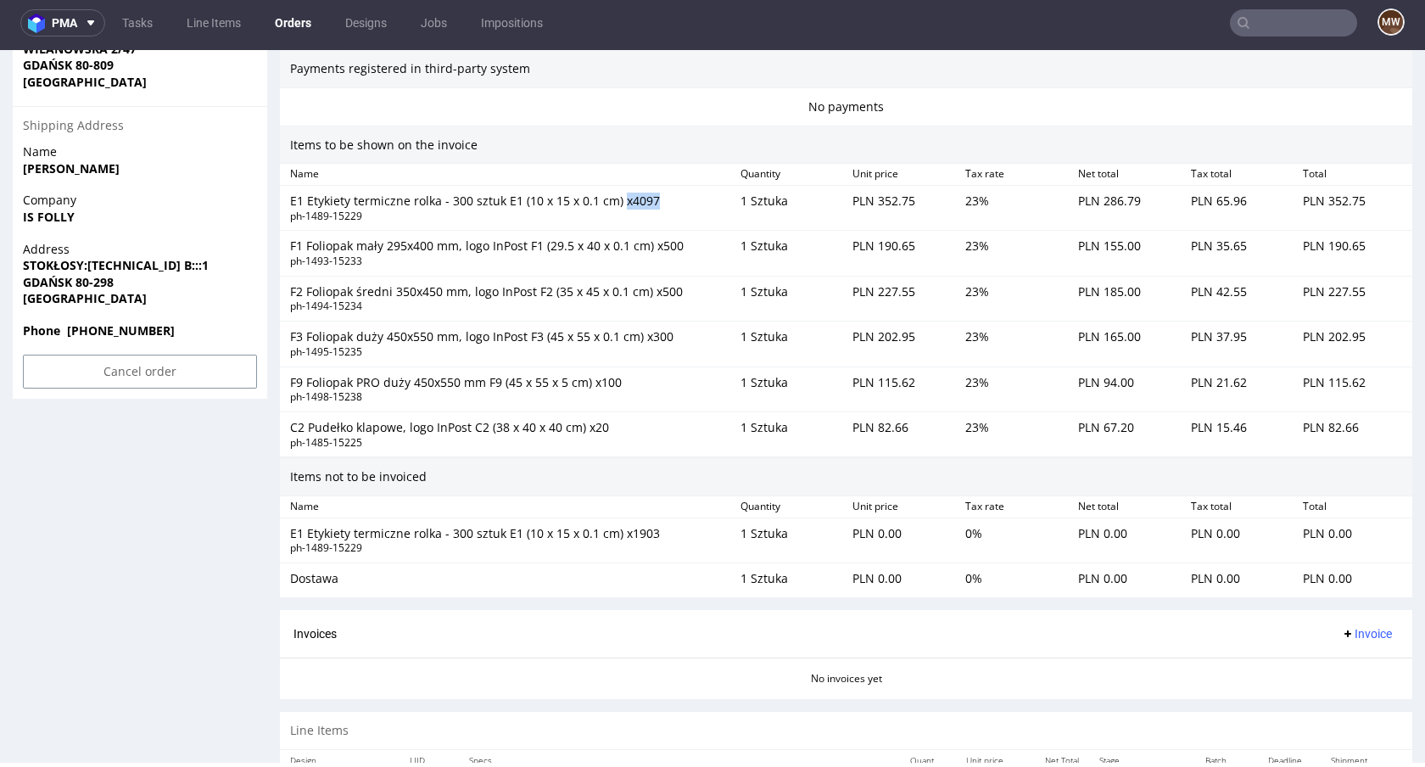
scroll to position [1068, 0]
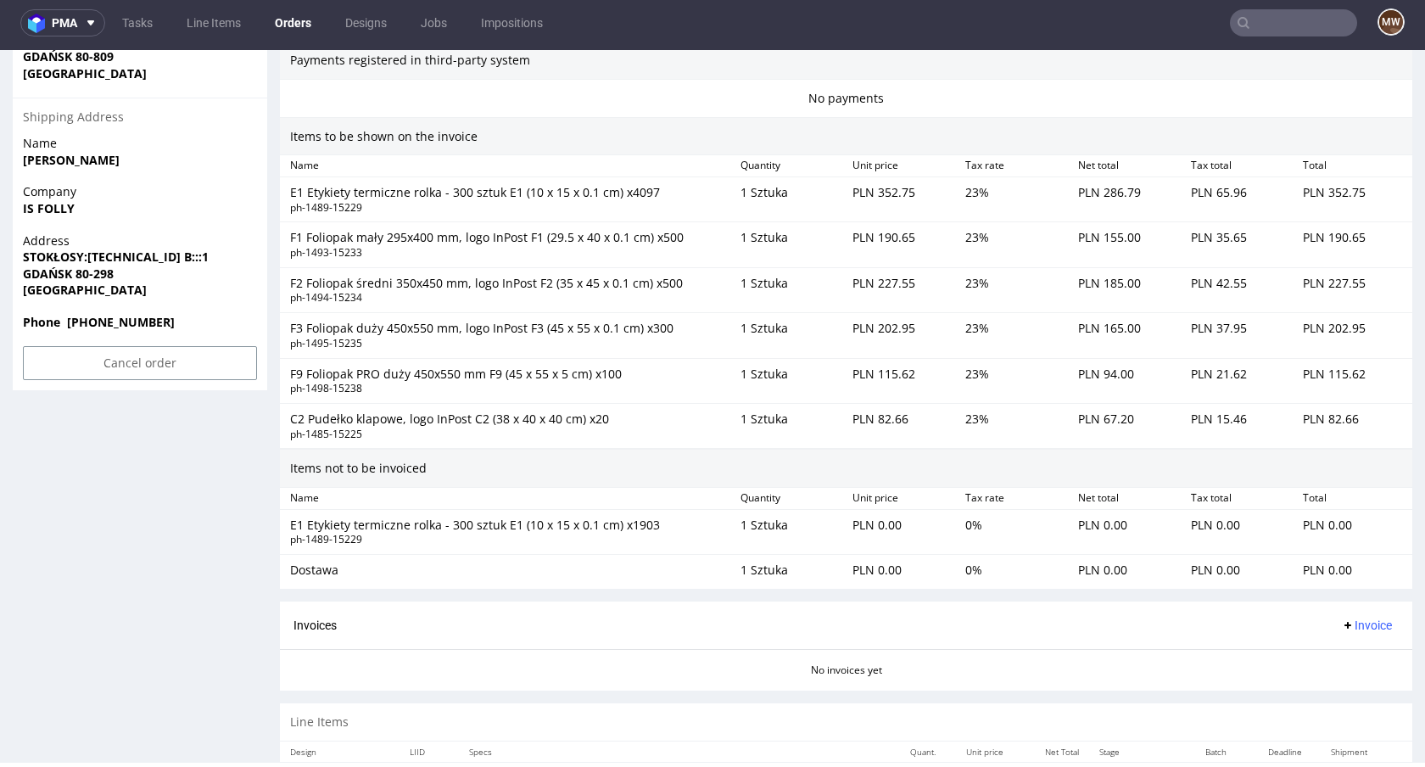
click at [678, 226] on div "F1 Foliopak mały 295x400 mm, logo InPost F1 (29.5 x 40 x 0.1 cm) x500 ph-1493-1…" at bounding box center [508, 244] width 450 height 37
drag, startPoint x: 622, startPoint y: 180, endPoint x: 651, endPoint y: 198, distance: 35.1
click at [651, 198] on div "E1 Etykiety termiczne rolka - 300 sztuk E1 (10 x 15 x 0.1 cm) x4097 ph-1489-152…" at bounding box center [846, 199] width 1132 height 45
click at [652, 203] on div "ph-1489-15229" at bounding box center [508, 208] width 437 height 14
drag, startPoint x: 618, startPoint y: 196, endPoint x: 658, endPoint y: 196, distance: 39.9
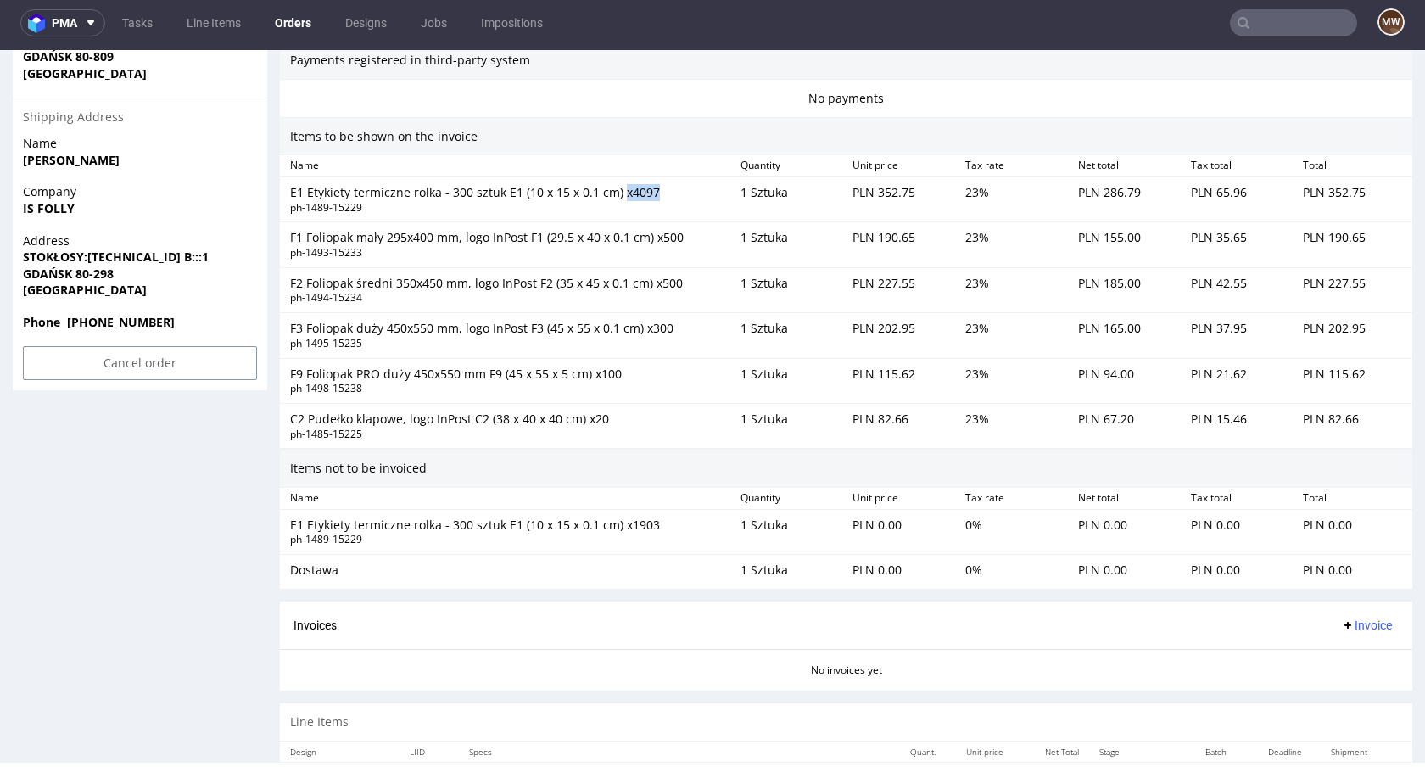
click at [658, 196] on div "E1 Etykiety termiczne rolka - 300 sztuk E1 (10 x 15 x 0.1 cm) x4097" at bounding box center [508, 192] width 437 height 17
click at [733, 195] on div "1 Sztuka" at bounding box center [789, 199] width 113 height 37
click at [648, 242] on div "F1 Foliopak mały 295x400 mm, logo InPost F1 (29.5 x 40 x 0.1 cm) x500" at bounding box center [508, 237] width 437 height 17
drag, startPoint x: 655, startPoint y: 238, endPoint x: 694, endPoint y: 237, distance: 39.0
click at [694, 237] on div "F1 Foliopak mały 295x400 mm, logo InPost F1 (29.5 x 40 x 0.1 cm) x500" at bounding box center [508, 237] width 437 height 17
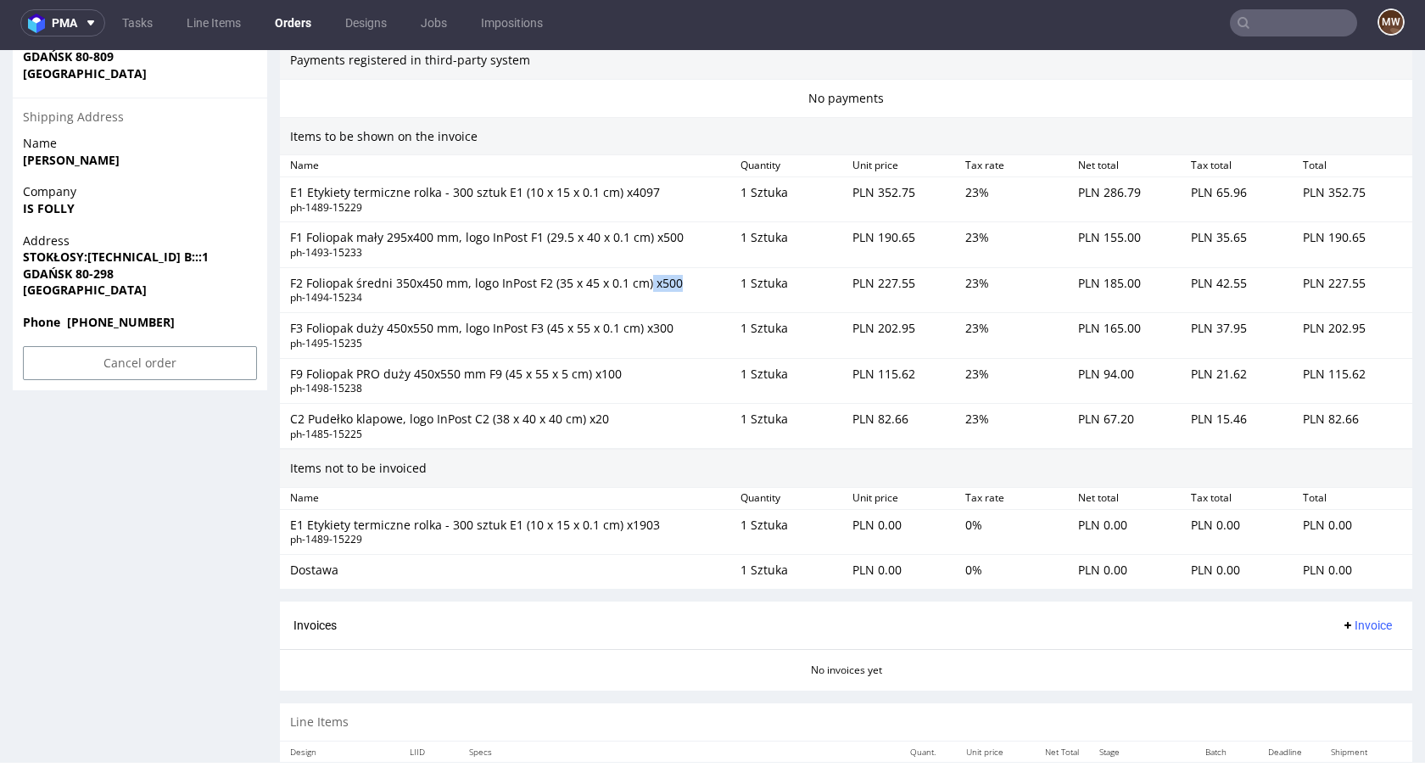
drag, startPoint x: 652, startPoint y: 285, endPoint x: 683, endPoint y: 285, distance: 31.4
click at [683, 285] on div "F2 Foliopak średni 350x450 mm, logo InPost F2 (35 x 45 x 0.1 cm) x500" at bounding box center [508, 283] width 437 height 17
drag, startPoint x: 647, startPoint y: 328, endPoint x: 681, endPoint y: 328, distance: 33.9
click at [681, 328] on div "F3 Foliopak duży 450x550 mm, logo InPost F3 (45 x 55 x 0.1 cm) x300" at bounding box center [508, 328] width 437 height 17
drag, startPoint x: 600, startPoint y: 373, endPoint x: 628, endPoint y: 373, distance: 28.8
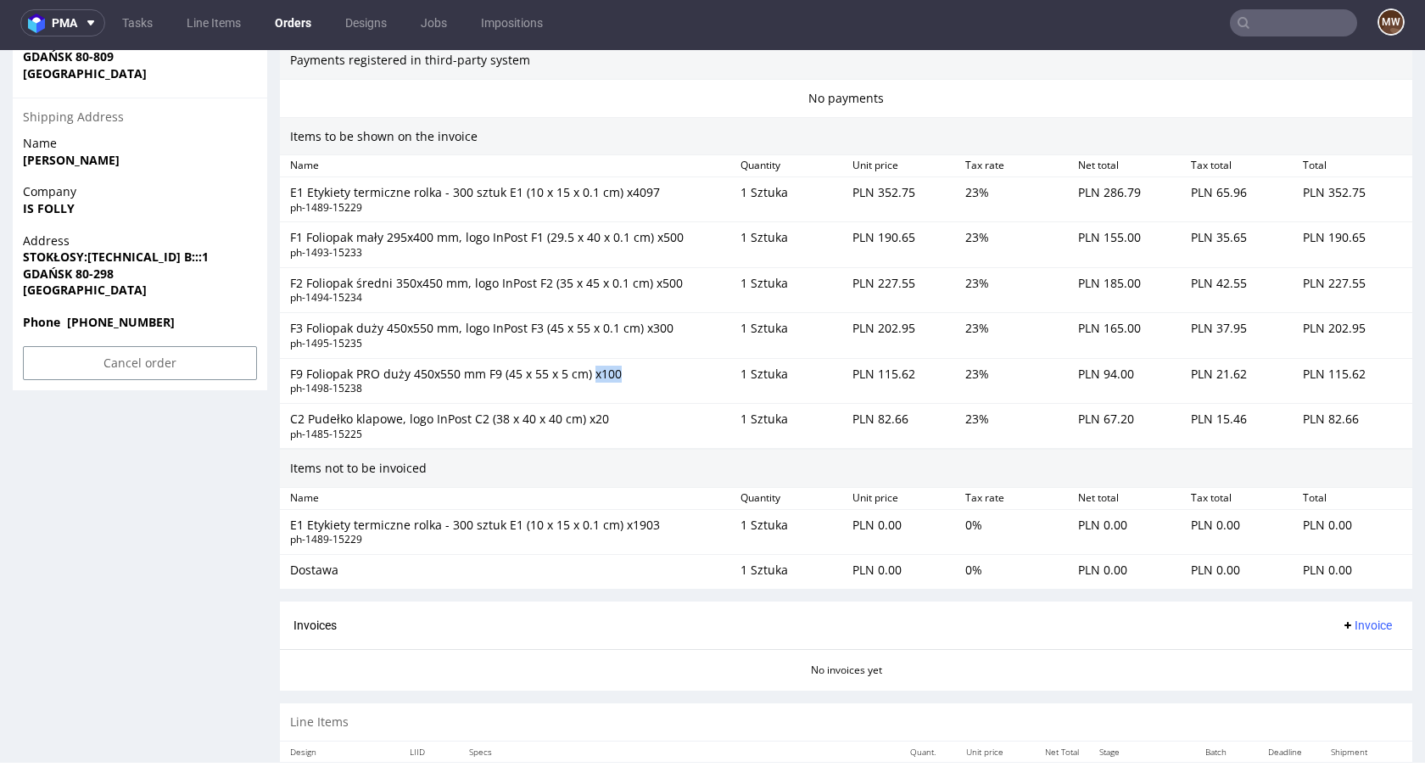
click at [628, 373] on div "F9 Foliopak PRO duży 450x550 mm F9 (45 x 55 x 5 cm) x100" at bounding box center [508, 373] width 437 height 17
drag, startPoint x: 589, startPoint y: 419, endPoint x: 612, endPoint y: 419, distance: 22.9
click at [612, 419] on div "C2 Pudełko klapowe, logo InPost C2 (38 x 40 x 40 cm) x20" at bounding box center [508, 418] width 437 height 17
click at [644, 422] on div "C2 Pudełko klapowe, logo InPost C2 (38 x 40 x 40 cm) x20" at bounding box center [508, 418] width 437 height 17
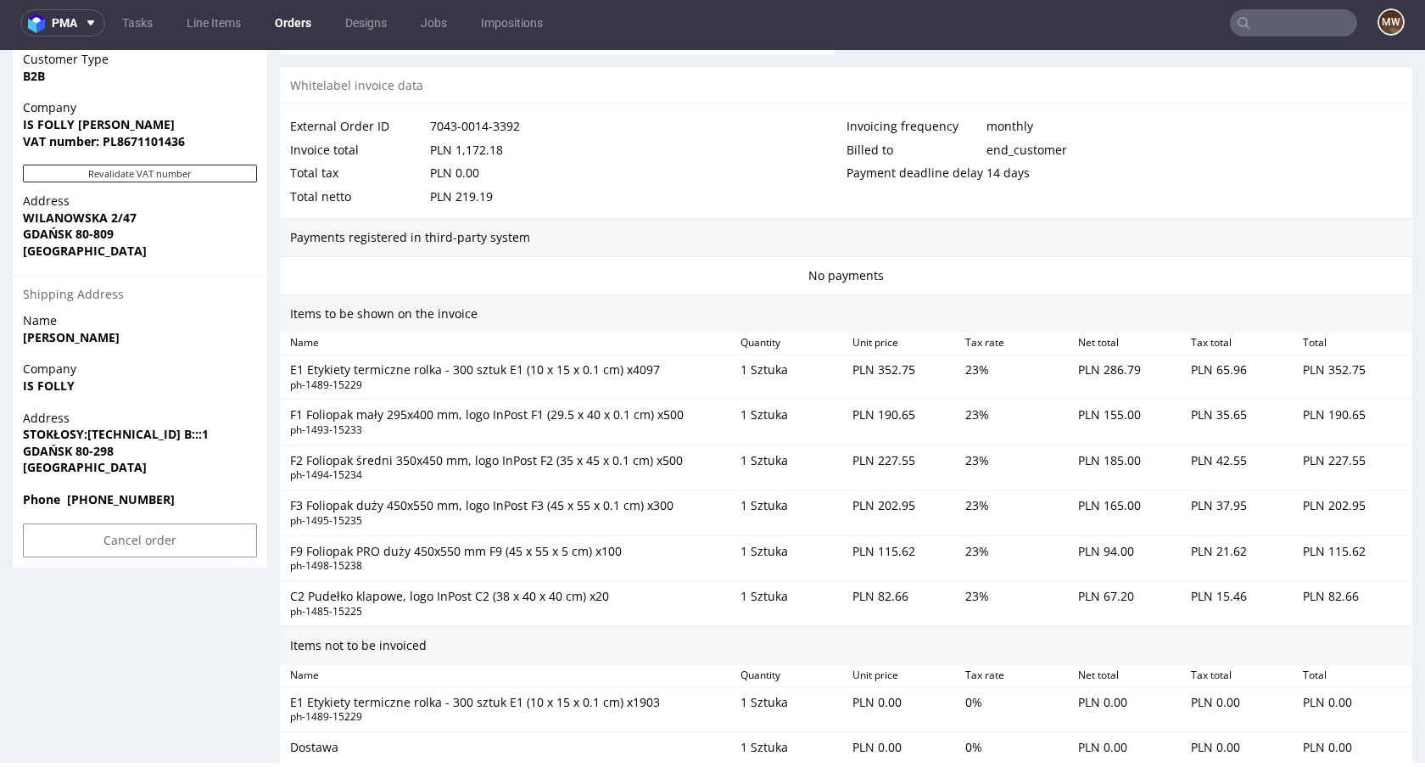
scroll to position [1290, 0]
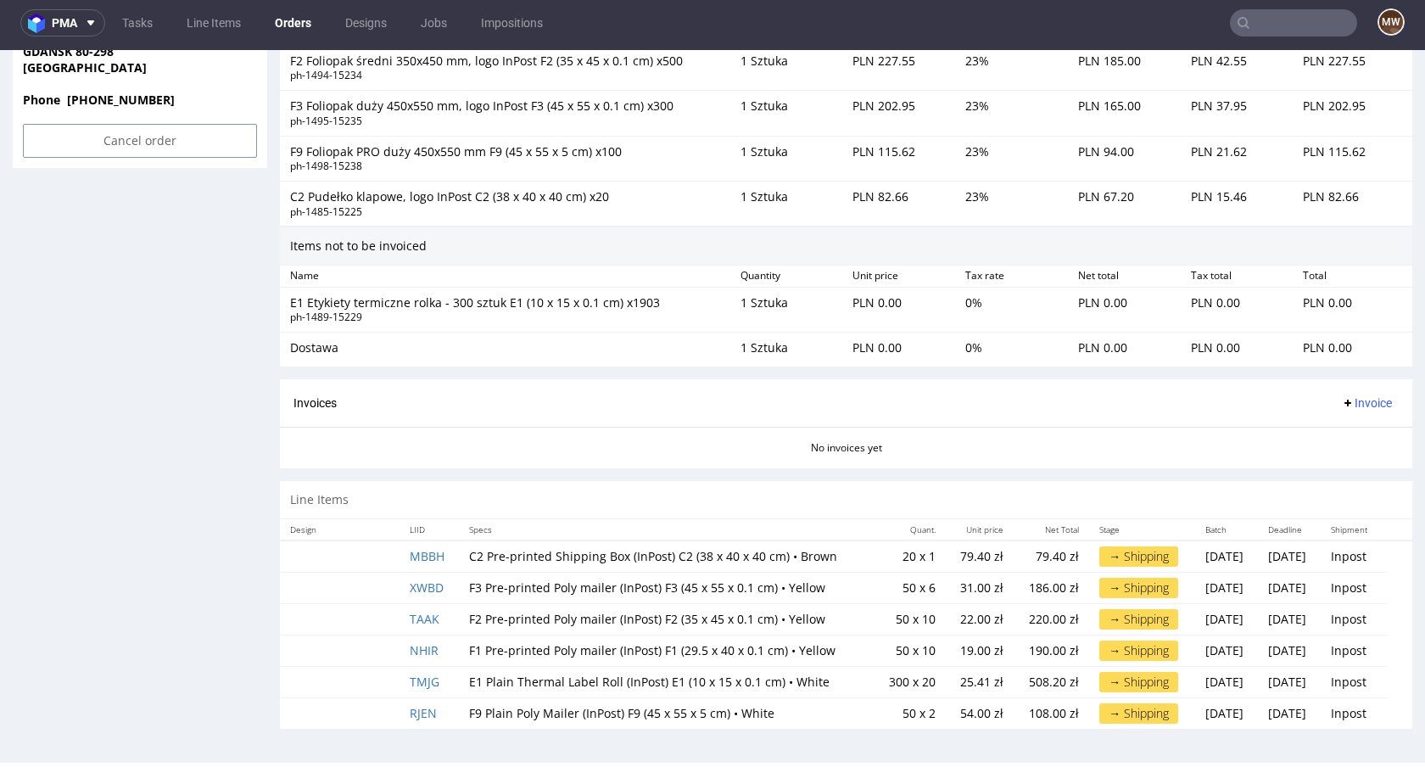
click at [874, 591] on td "50 x 6" at bounding box center [910, 587] width 72 height 31
click at [890, 578] on td "50 x 6" at bounding box center [910, 587] width 72 height 31
click at [874, 588] on td "50 x 6" at bounding box center [910, 587] width 72 height 31
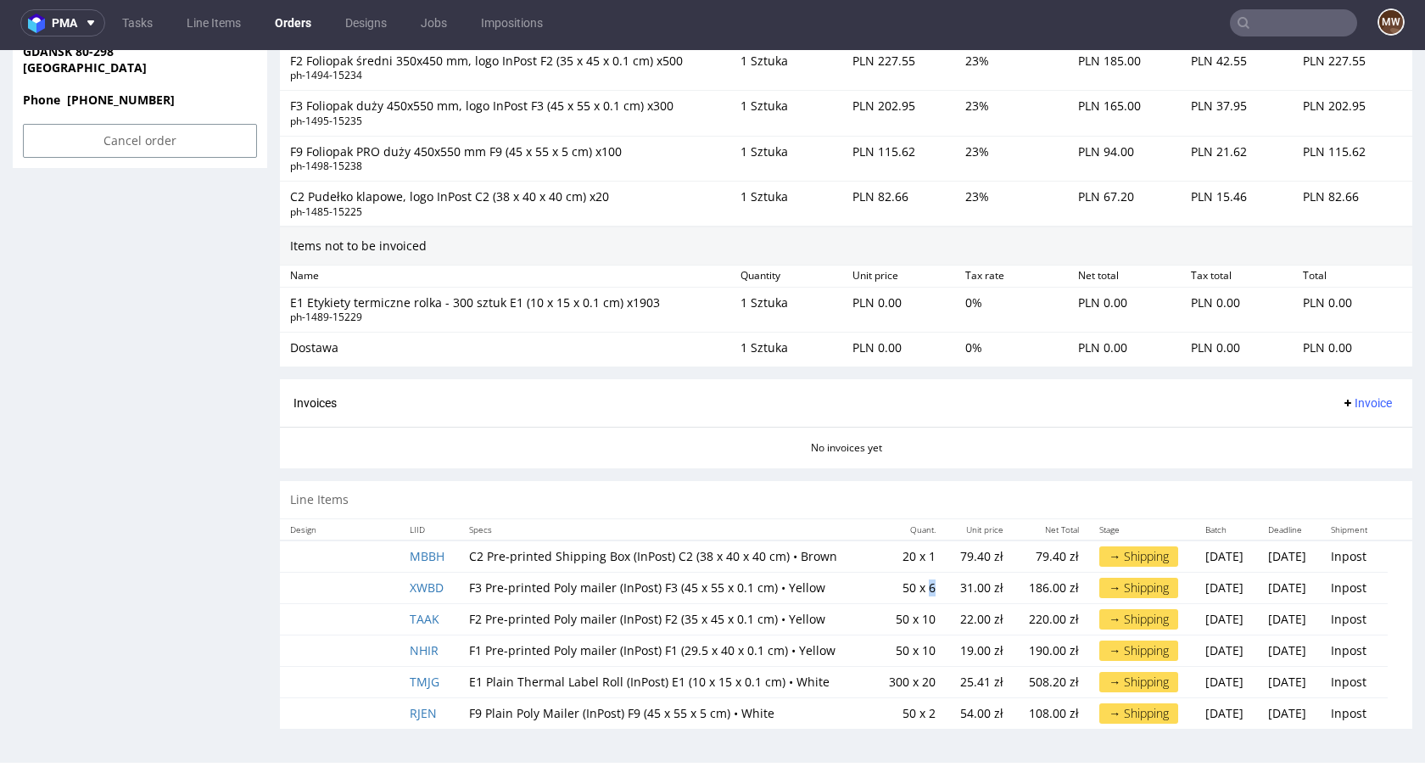
click at [903, 588] on td "50 x 6" at bounding box center [910, 587] width 72 height 31
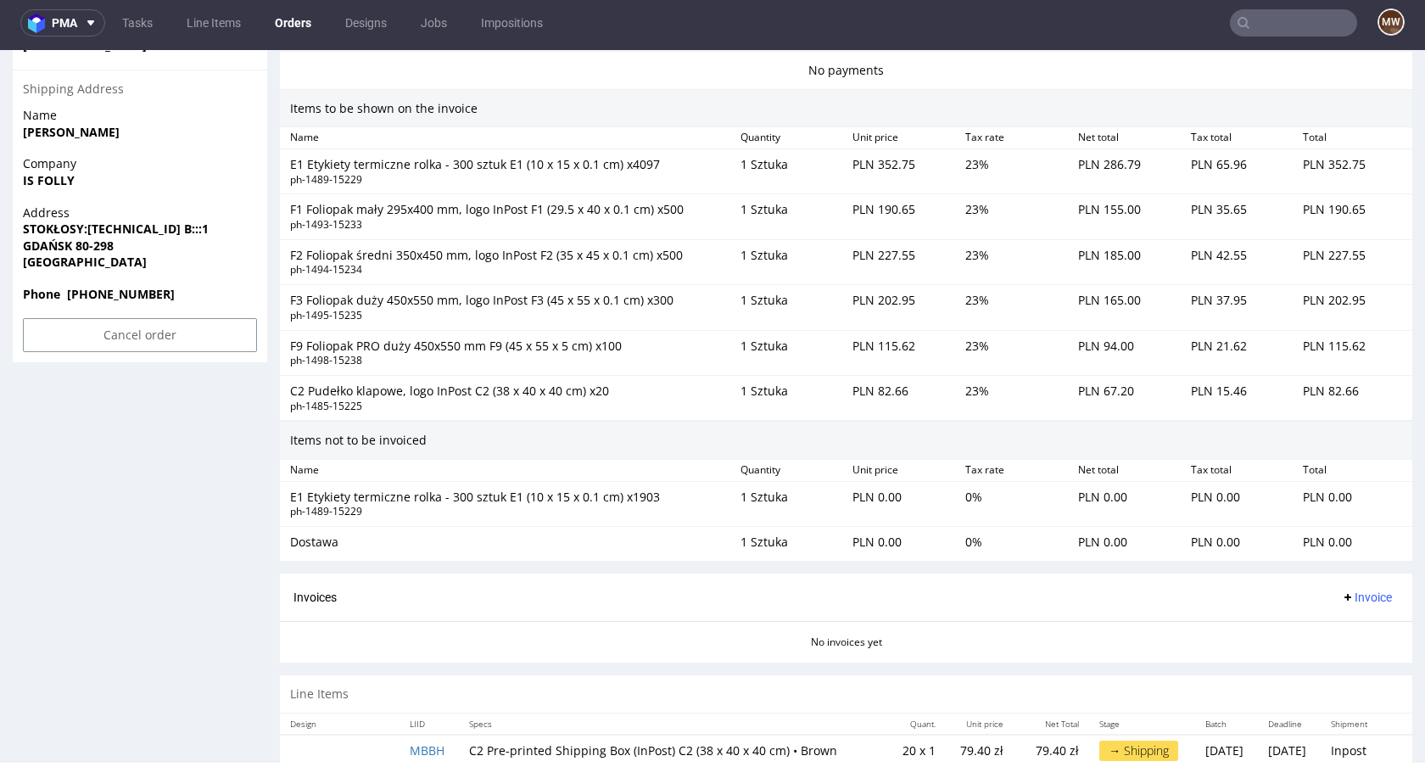
scroll to position [1094, 0]
drag, startPoint x: 660, startPoint y: 248, endPoint x: 705, endPoint y: 256, distance: 45.7
click at [701, 254] on div "F2 Foliopak średni 350x450 mm, logo InPost F2 (35 x 45 x 0.1 cm) x500" at bounding box center [508, 256] width 437 height 17
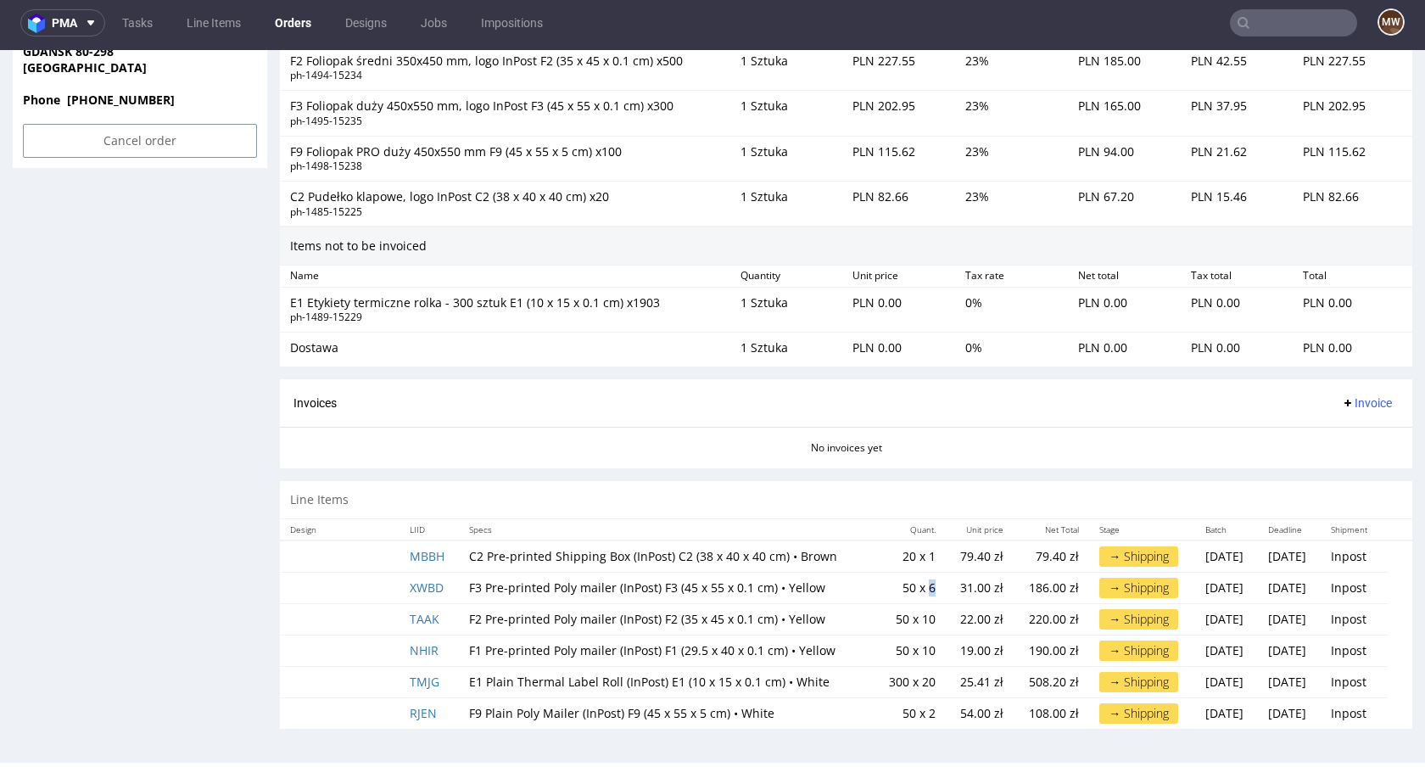
click at [905, 588] on td "50 x 6" at bounding box center [910, 587] width 72 height 31
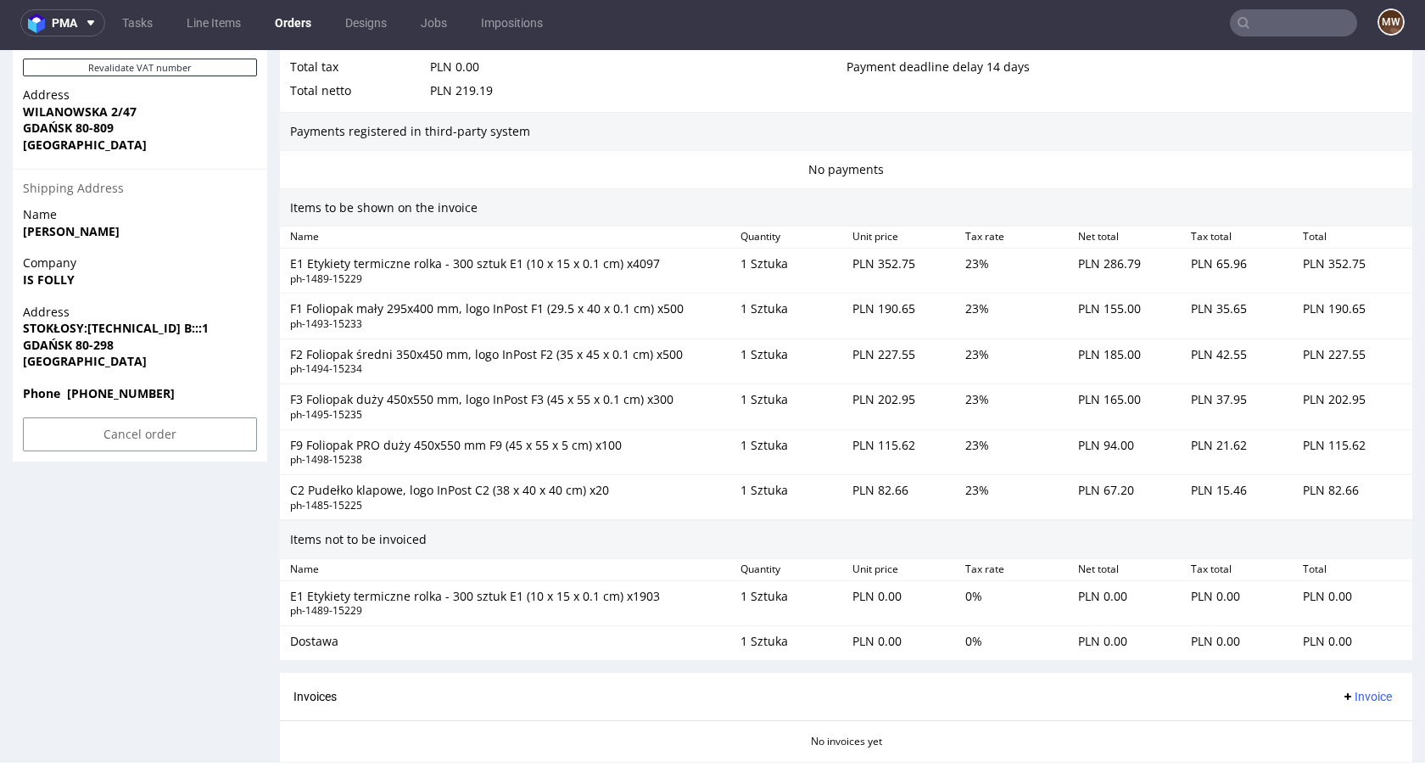
scroll to position [995, 0]
click at [318, 268] on div "E1 Etykiety termiczne rolka - 300 sztuk E1 (10 x 15 x 0.1 cm) x4097" at bounding box center [508, 265] width 437 height 17
click at [626, 265] on div "E1 Etykiety termiczne rolka - 300 sztuk E1 (10 x 15 x 0.1 cm) x4097" at bounding box center [508, 265] width 437 height 17
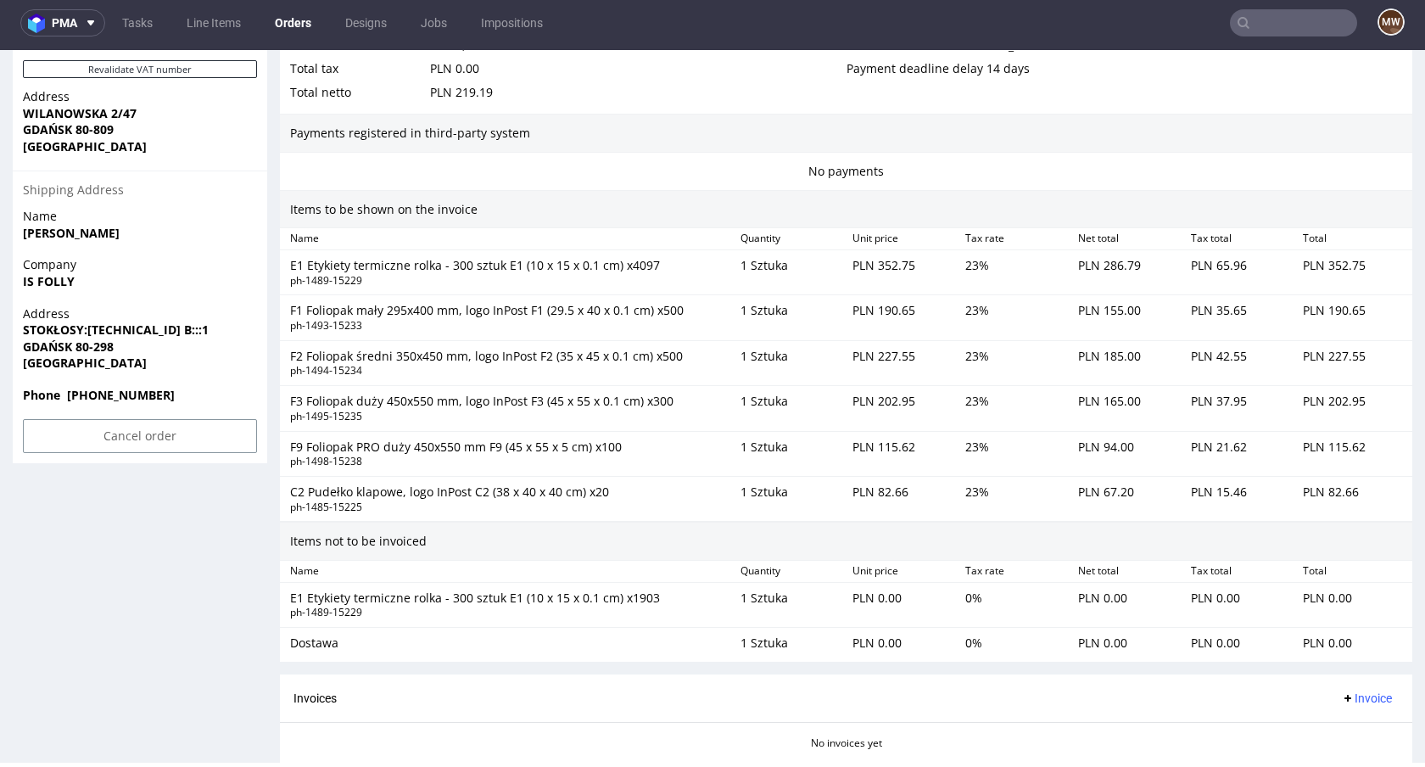
click at [626, 265] on div "E1 Etykiety termiczne rolka - 300 sztuk E1 (10 x 15 x 0.1 cm) x4097" at bounding box center [508, 265] width 437 height 17
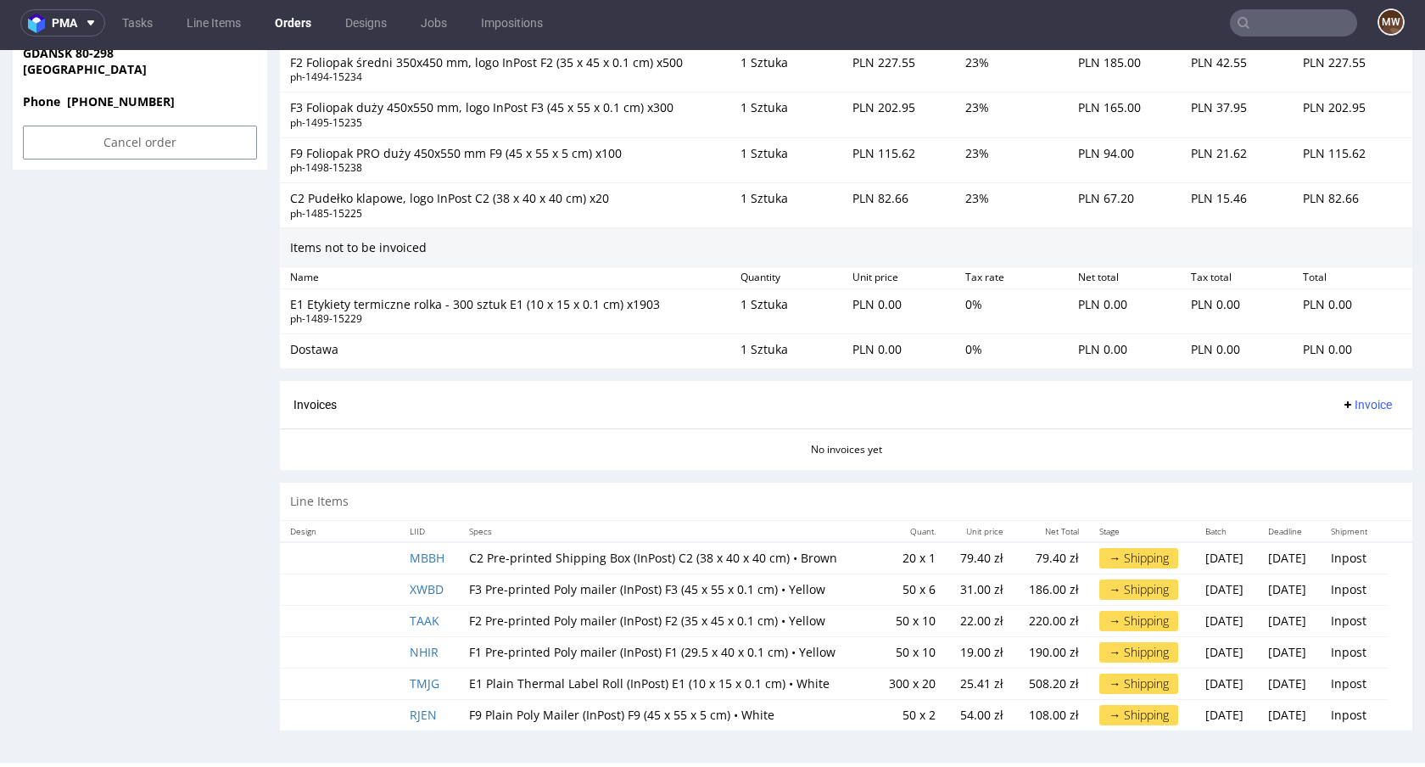
scroll to position [1290, 0]
click at [899, 614] on td "50 x 10" at bounding box center [910, 618] width 72 height 31
drag, startPoint x: 859, startPoint y: 679, endPoint x: 900, endPoint y: 681, distance: 40.7
click at [900, 681] on td "300 x 20" at bounding box center [910, 681] width 72 height 31
click at [912, 683] on td "300 x 20" at bounding box center [910, 681] width 72 height 31
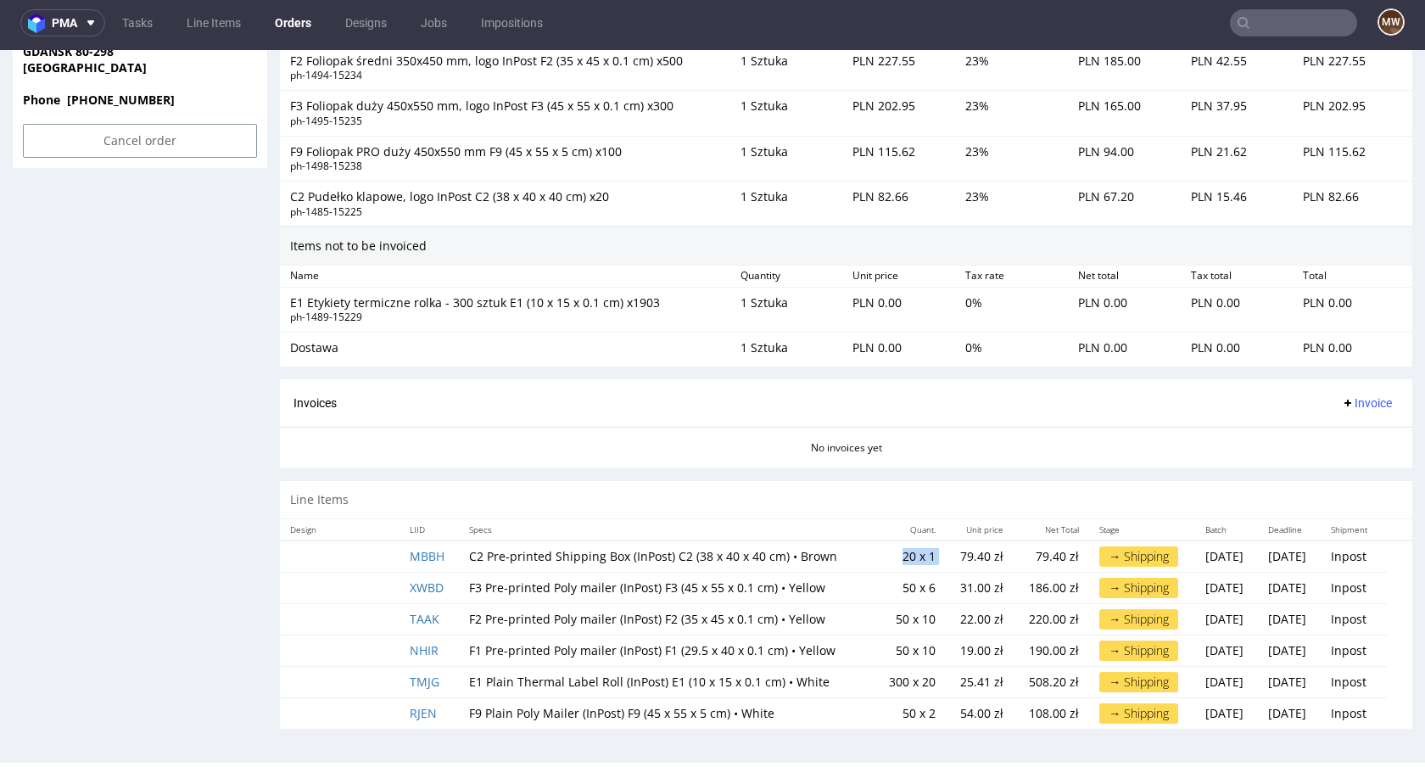
drag, startPoint x: 874, startPoint y: 559, endPoint x: 918, endPoint y: 559, distance: 43.2
click at [918, 559] on tr "MBBH C2 Pre-printed Shipping Box (InPost) C2 (38 x 40 x 40 cm) • Brown 20 x 1 7…" at bounding box center [846, 556] width 1132 height 32
click at [890, 637] on td "50 x 10" at bounding box center [910, 649] width 72 height 31
drag, startPoint x: 853, startPoint y: 683, endPoint x: 895, endPoint y: 684, distance: 41.6
click at [895, 684] on td "300 x 20" at bounding box center [910, 681] width 72 height 31
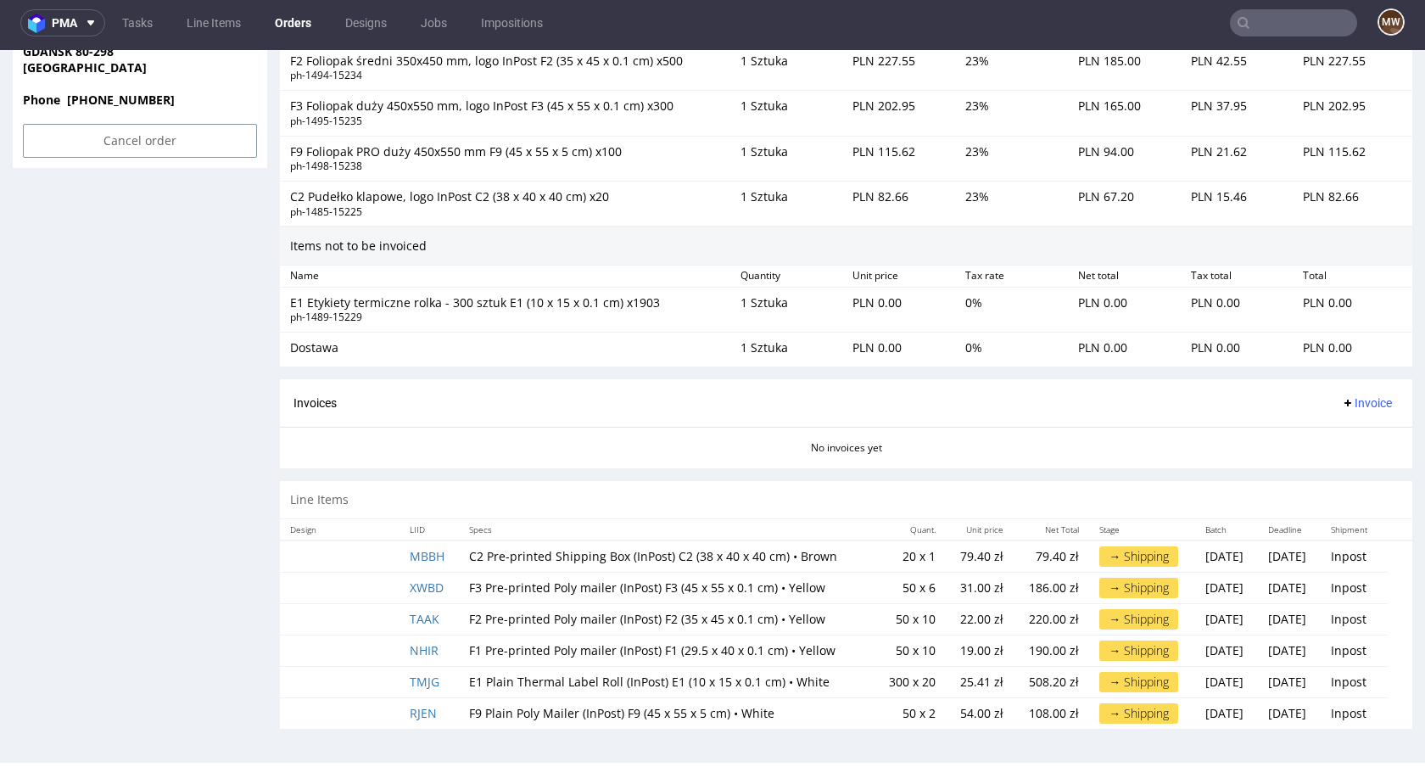
click at [901, 687] on td "300 x 20" at bounding box center [910, 681] width 72 height 31
drag, startPoint x: 906, startPoint y: 685, endPoint x: 834, endPoint y: 684, distance: 71.2
click at [834, 684] on tr "TMJG E1 Plain Thermal Label Roll (InPost) E1 (10 x 15 x 0.1 cm) • White 300 x 2…" at bounding box center [846, 681] width 1132 height 31
drag, startPoint x: 922, startPoint y: 651, endPoint x: 831, endPoint y: 649, distance: 90.8
click at [831, 649] on tr "NHIR F1 Pre-printed Poly mailer (InPost) F1 (29.5 x 40 x 0.1 cm) • Yellow 50 x …" at bounding box center [846, 649] width 1132 height 31
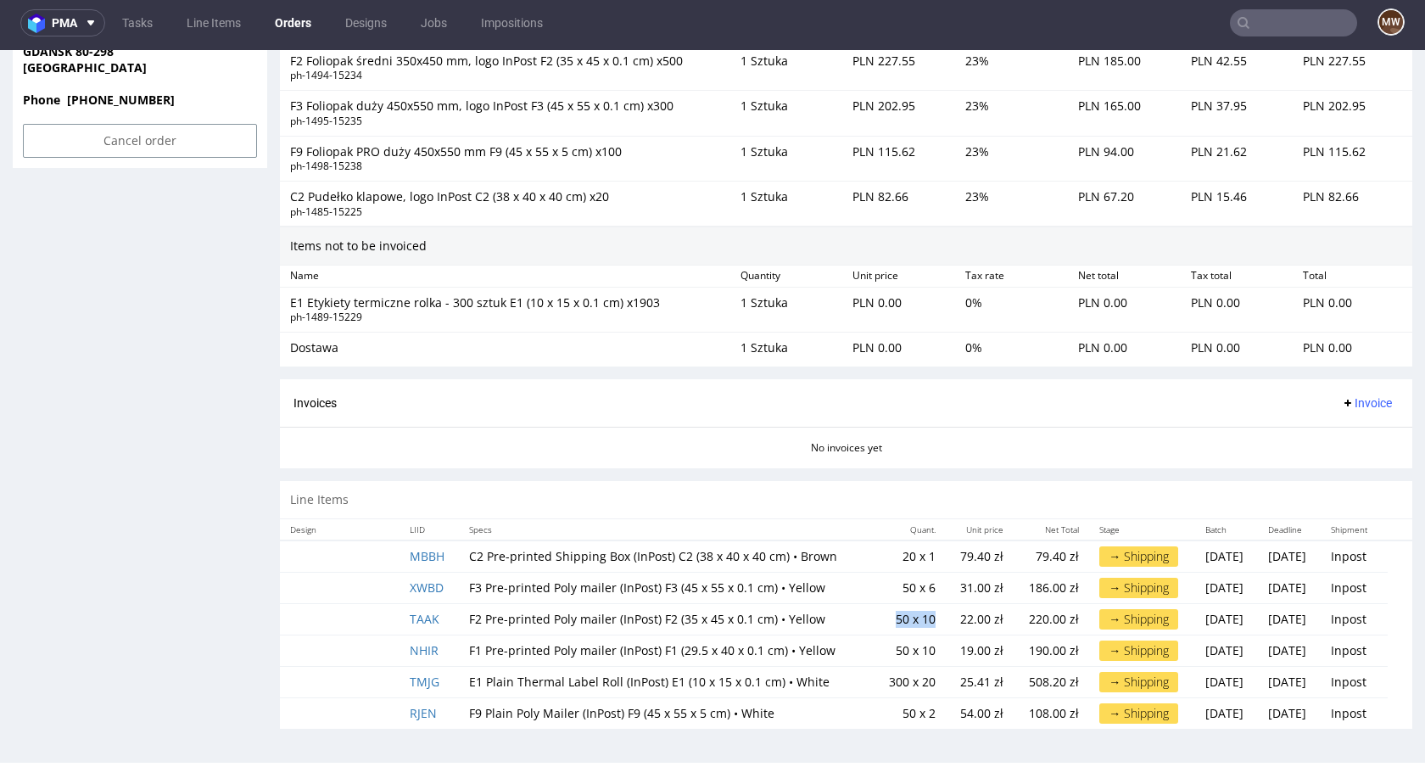
drag, startPoint x: 912, startPoint y: 620, endPoint x: 819, endPoint y: 619, distance: 92.4
click at [819, 619] on tr "TAAK F2 Pre-printed Poly mailer (InPost) F2 (35 x 45 x 0.1 cm) • Yellow 50 x 10…" at bounding box center [846, 618] width 1132 height 31
click at [874, 622] on td "50 x 10" at bounding box center [910, 618] width 72 height 31
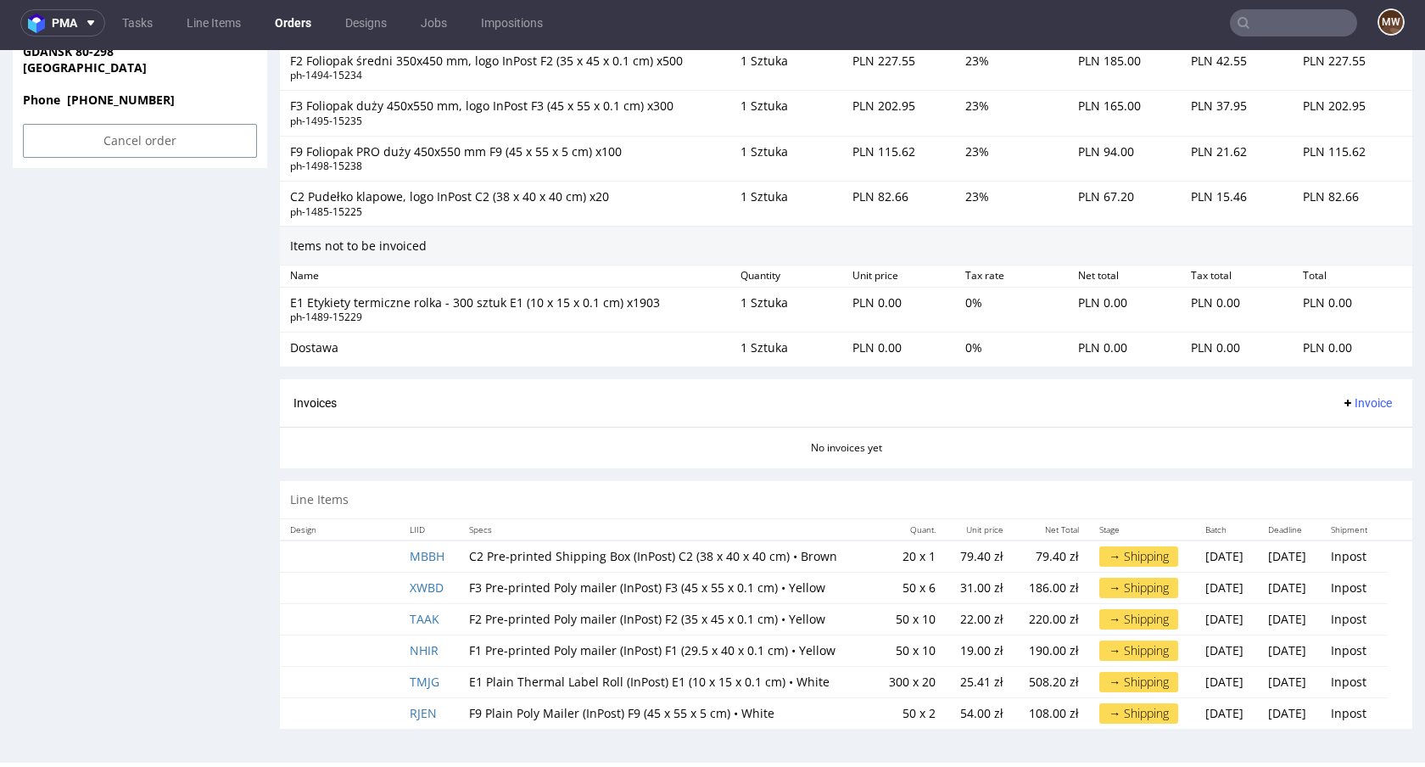
click at [874, 686] on td "300 x 20" at bounding box center [910, 681] width 72 height 31
click at [898, 683] on td "300 x 20" at bounding box center [910, 681] width 72 height 31
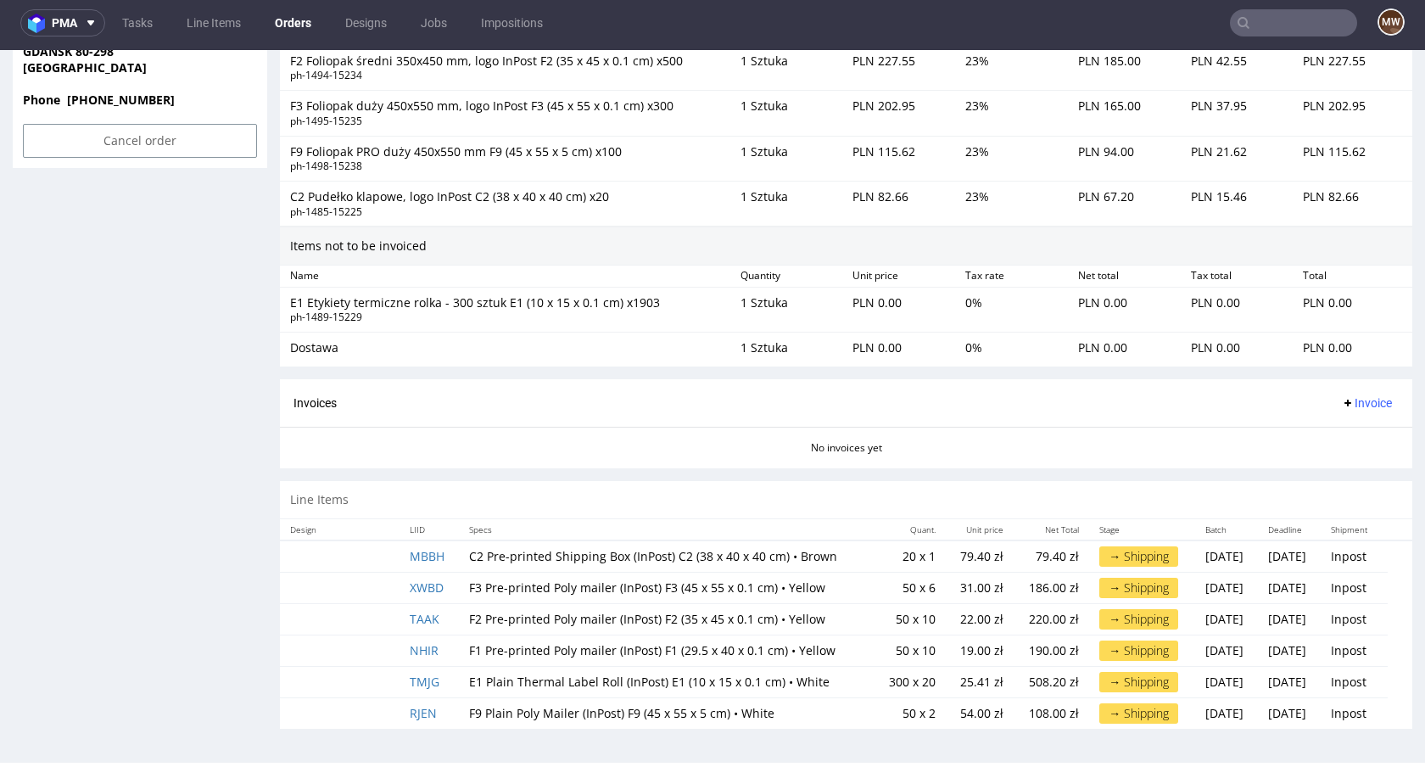
click at [874, 655] on td "50 x 10" at bounding box center [910, 649] width 72 height 31
click at [901, 655] on td "50 x 10" at bounding box center [910, 649] width 72 height 31
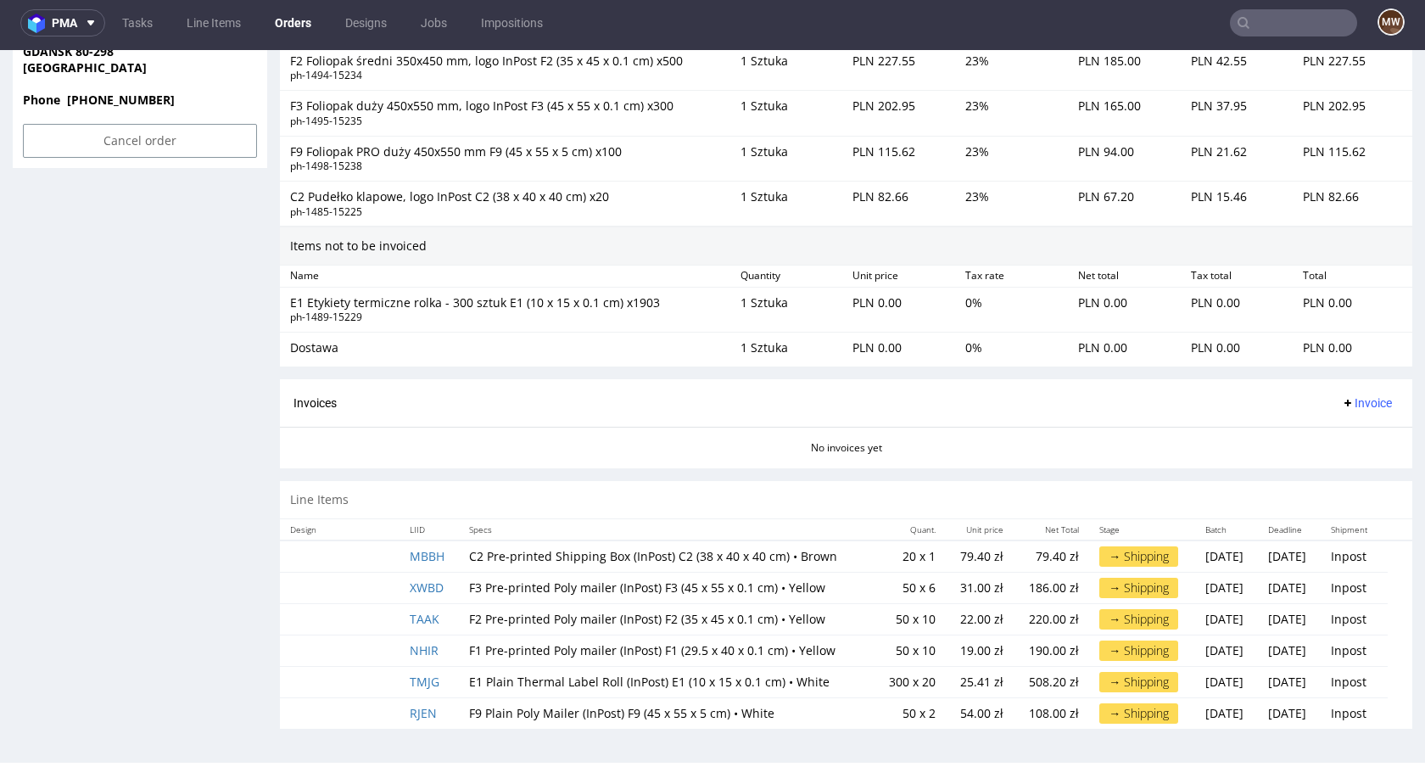
click at [878, 623] on td "50 x 10" at bounding box center [910, 618] width 72 height 31
click at [912, 623] on td "50 x 10" at bounding box center [910, 618] width 72 height 31
click at [876, 588] on td "50 x 6" at bounding box center [910, 587] width 72 height 31
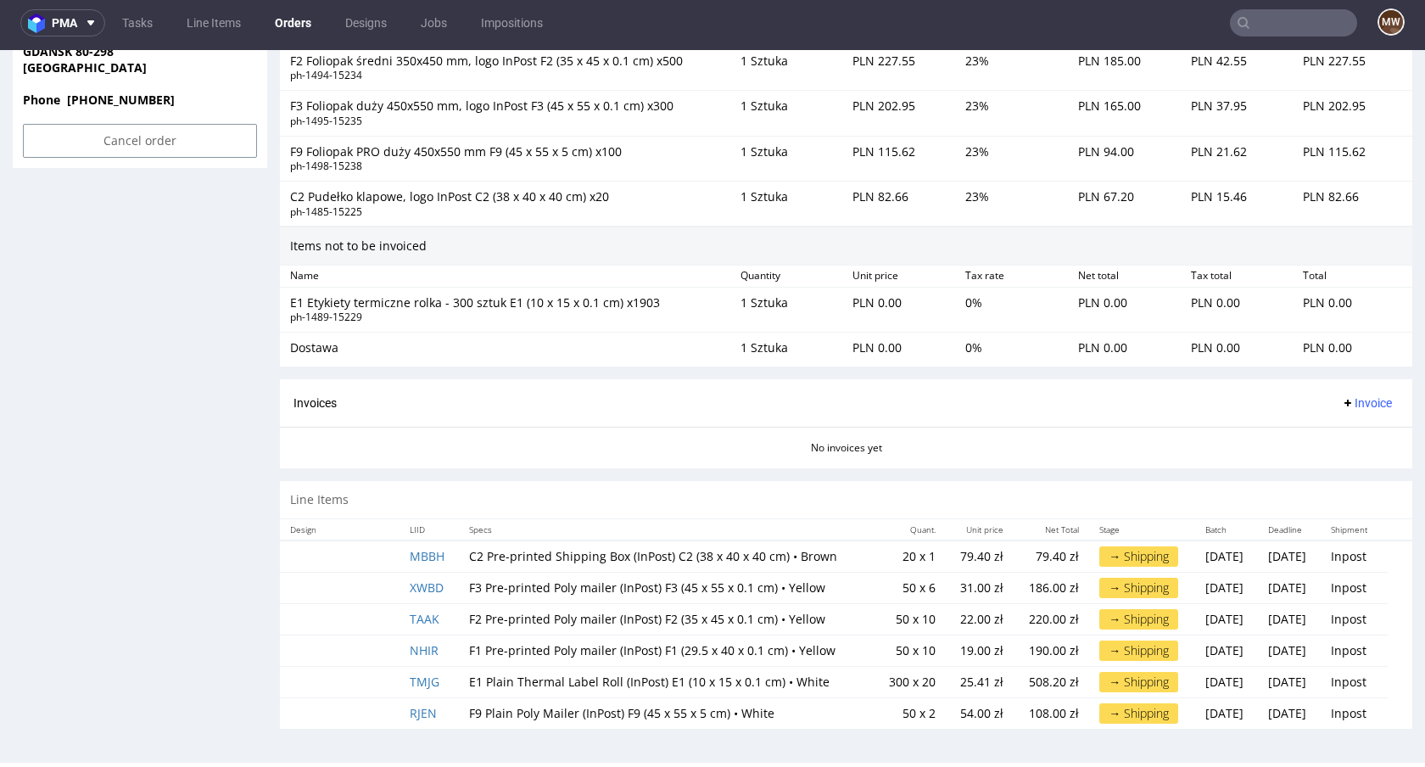
click at [900, 588] on td "50 x 6" at bounding box center [910, 587] width 72 height 31
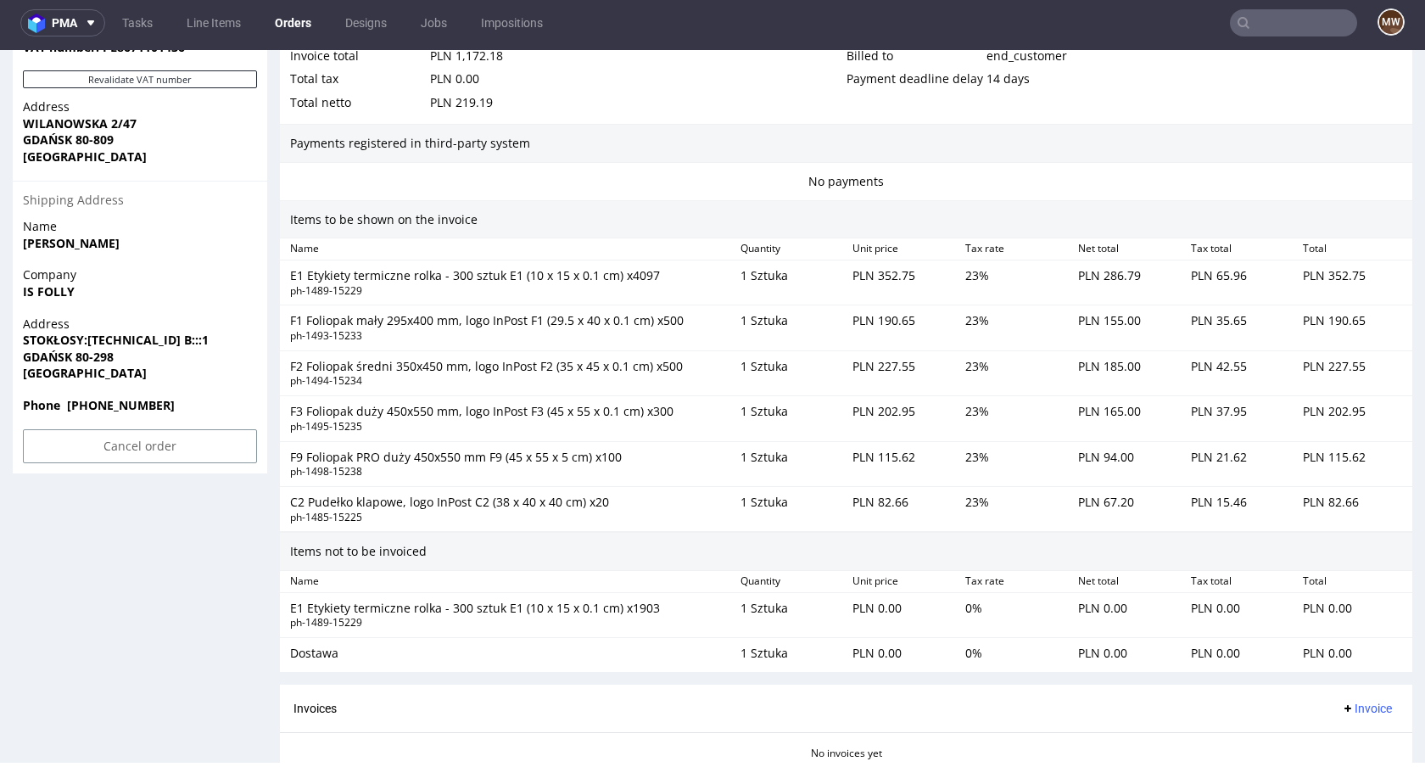
scroll to position [970, 0]
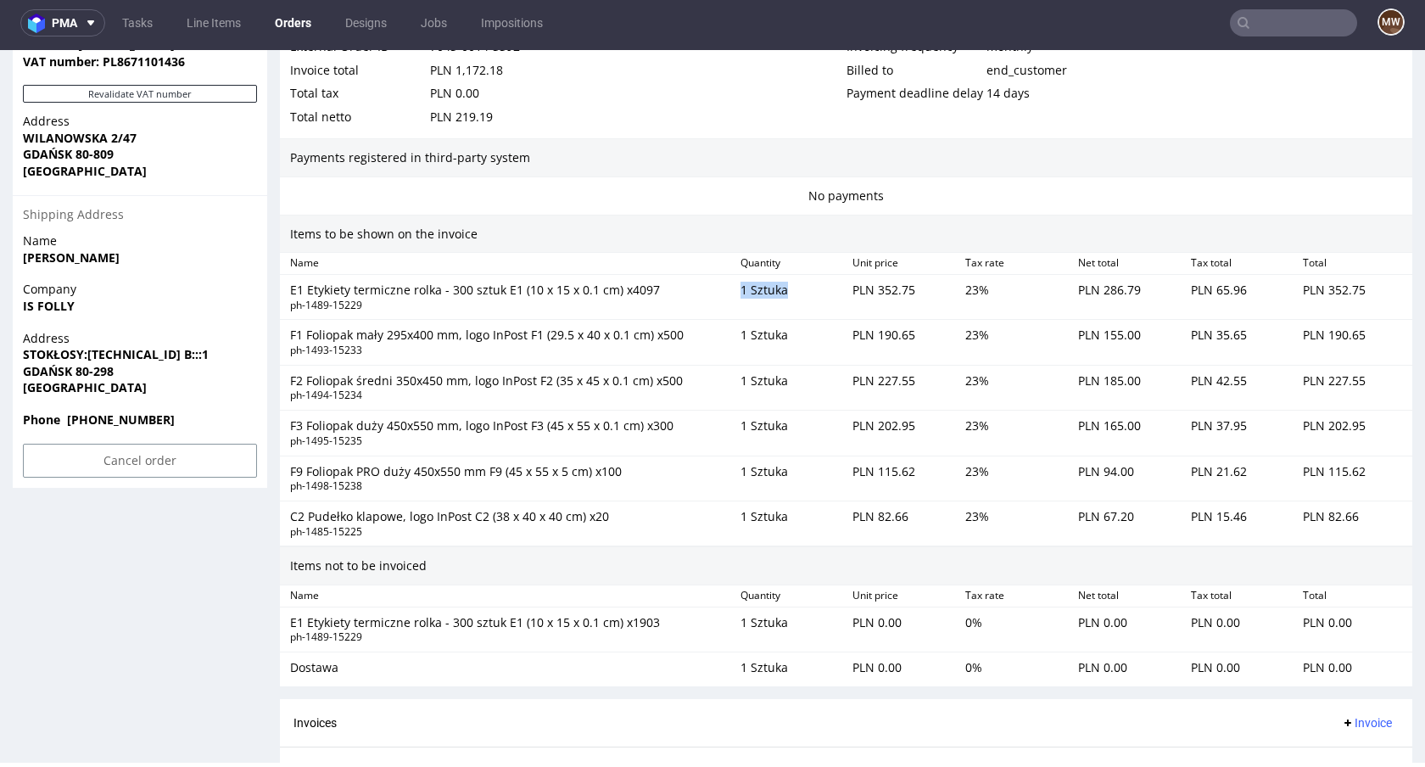
drag, startPoint x: 731, startPoint y: 287, endPoint x: 811, endPoint y: 287, distance: 79.7
click at [811, 287] on div "1 Sztuka" at bounding box center [789, 296] width 113 height 37
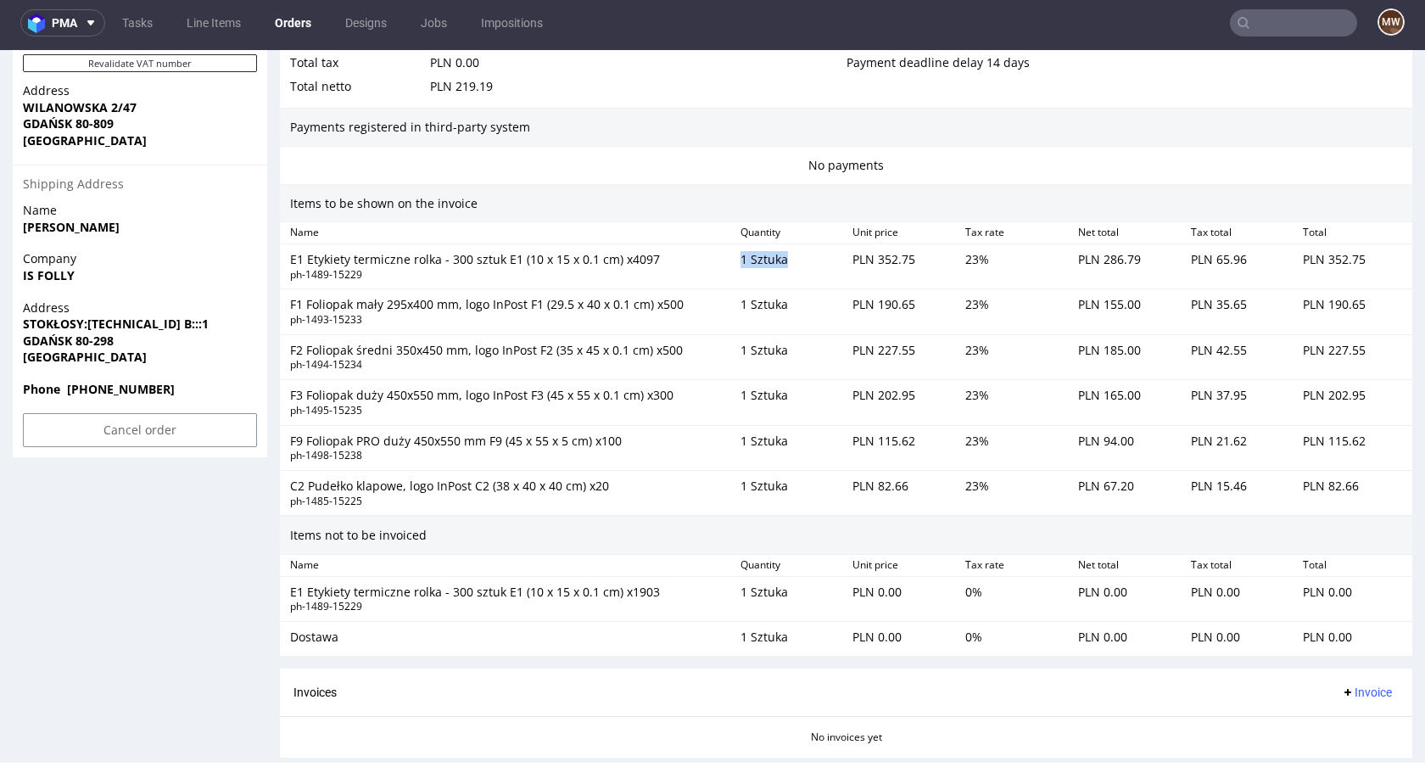
scroll to position [1002, 0]
drag, startPoint x: 621, startPoint y: 256, endPoint x: 650, endPoint y: 256, distance: 28.8
click at [650, 256] on div "E1 Etykiety termiczne rolka - 300 sztuk E1 (10 x 15 x 0.1 cm) x4097" at bounding box center [508, 257] width 437 height 17
click at [467, 250] on div "E1 Etykiety termiczne rolka - 300 sztuk E1 (10 x 15 x 0.1 cm) x4097" at bounding box center [508, 257] width 437 height 17
drag, startPoint x: 480, startPoint y: 295, endPoint x: 533, endPoint y: 303, distance: 54.0
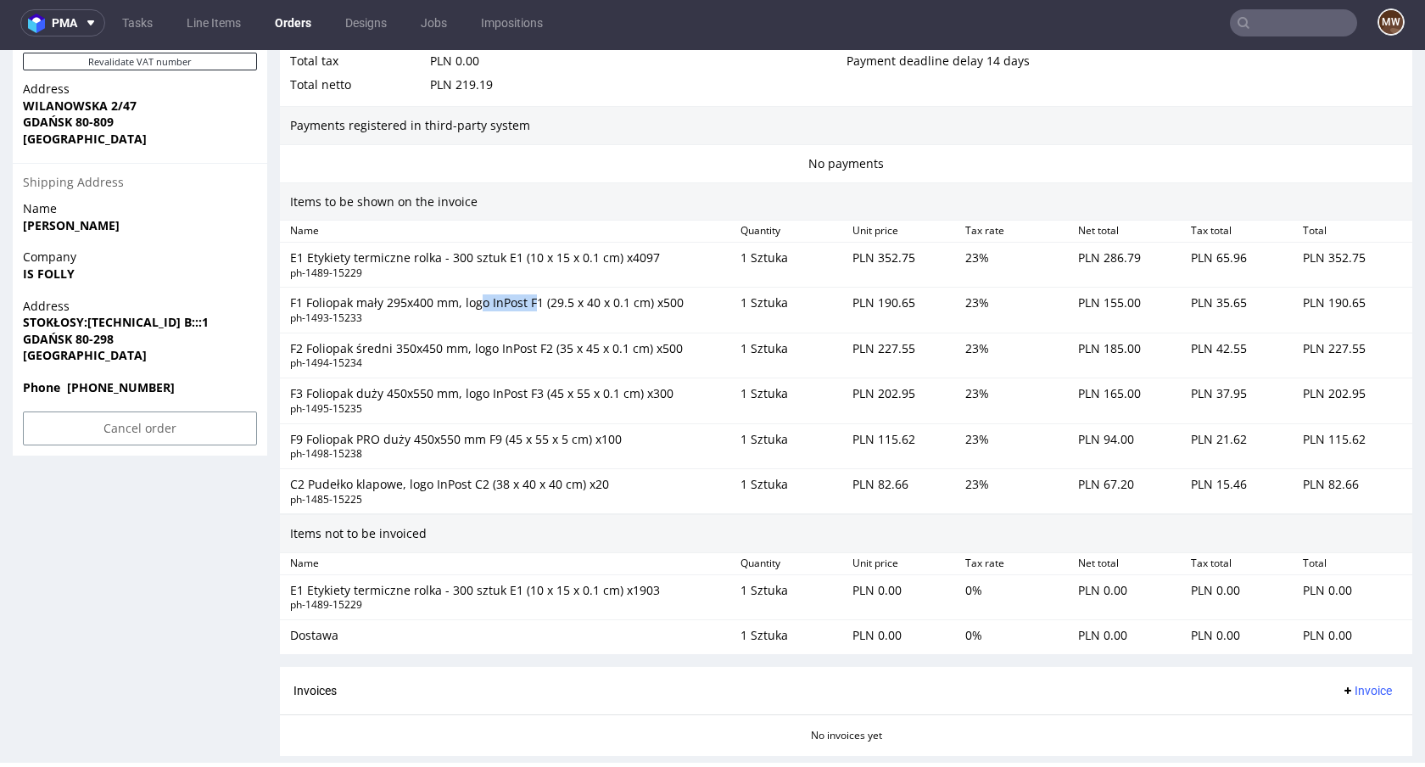
click at [533, 303] on div "F1 Foliopak mały 295x400 mm, logo InPost F1 (29.5 x 40 x 0.1 cm) x500" at bounding box center [508, 302] width 437 height 17
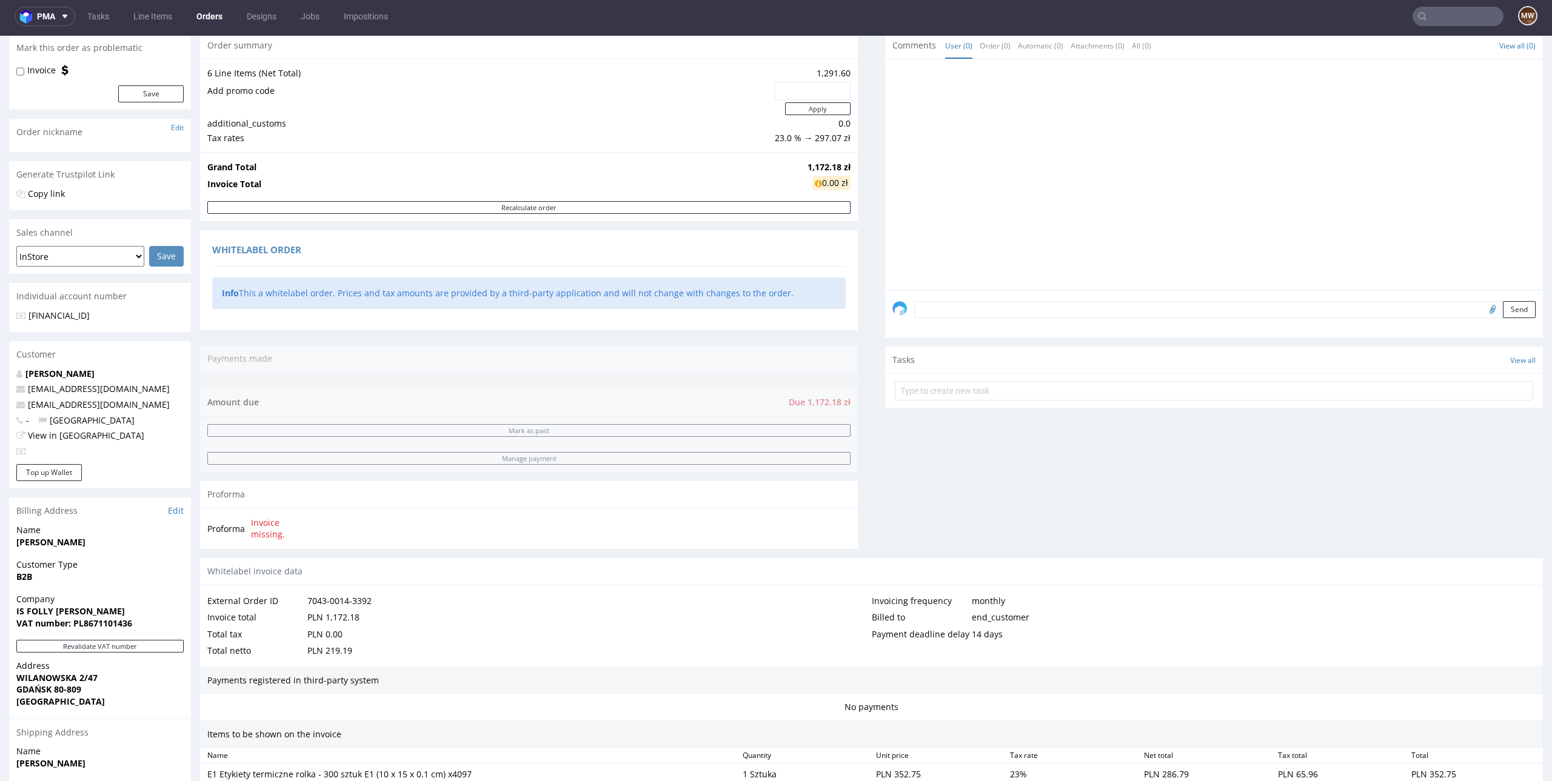
scroll to position [0, 0]
